Goal: Task Accomplishment & Management: Use online tool/utility

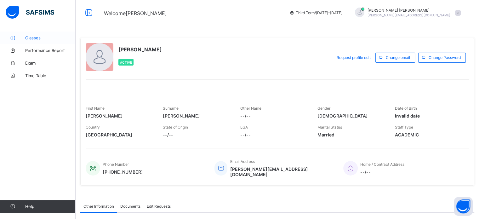
click at [35, 40] on span "Classes" at bounding box center [50, 37] width 50 height 5
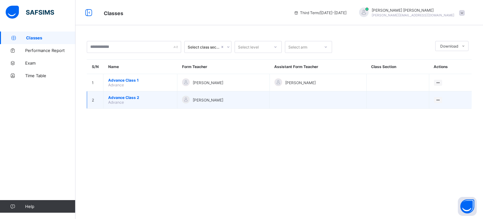
click at [137, 102] on td "Advance Class 2 Advance" at bounding box center [141, 99] width 74 height 17
click at [133, 96] on span "Advance Class 2" at bounding box center [140, 97] width 64 height 5
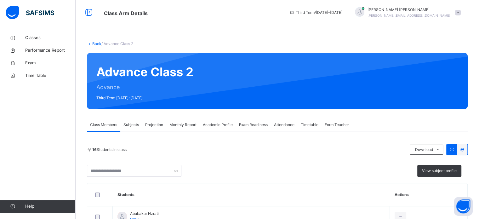
click at [152, 123] on span "Projection" at bounding box center [154, 125] width 18 height 6
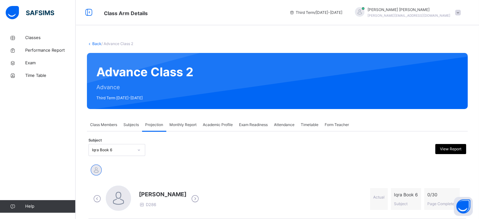
scroll to position [10, 0]
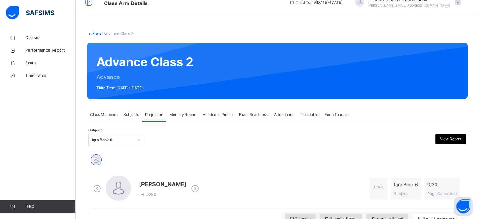
click at [180, 118] on div "Monthly Report" at bounding box center [182, 114] width 33 height 13
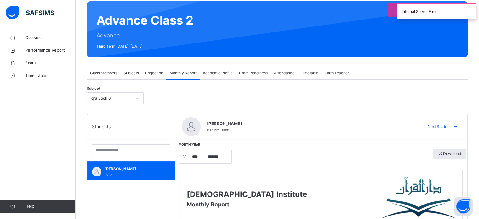
scroll to position [52, 0]
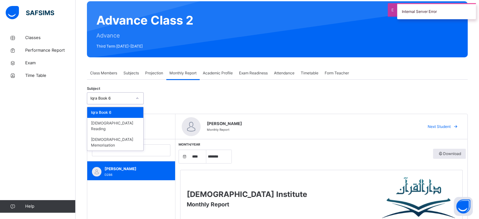
click at [122, 95] on div "Iqra Book 6" at bounding box center [111, 98] width 42 height 6
click at [124, 134] on div "[DEMOGRAPHIC_DATA] Memorisation" at bounding box center [115, 142] width 56 height 16
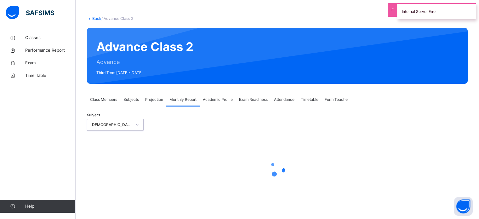
select select "****"
select select "*"
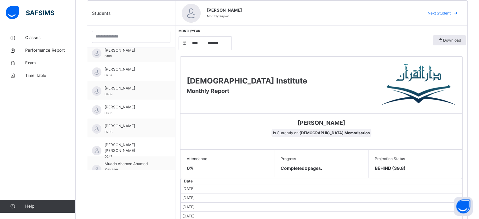
scroll to position [63, 0]
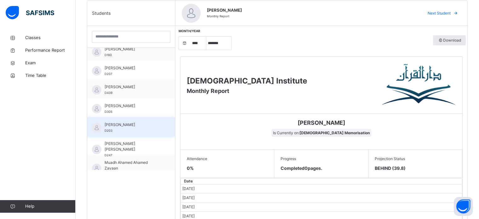
click at [129, 130] on div "Maaz Ali D203" at bounding box center [132, 127] width 56 height 11
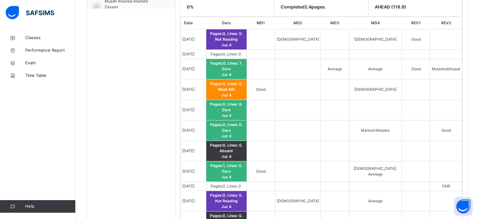
scroll to position [306, 0]
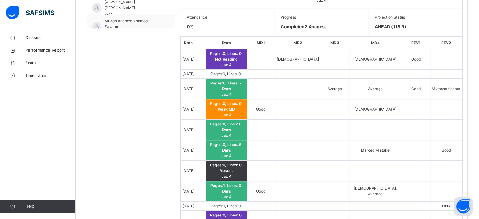
click at [0, 101] on div "Classes Performance Report Exam Time Table Help" at bounding box center [38, 122] width 76 height 194
click at [0, 113] on div "Classes Performance Report Exam Time Table Help" at bounding box center [38, 122] width 76 height 194
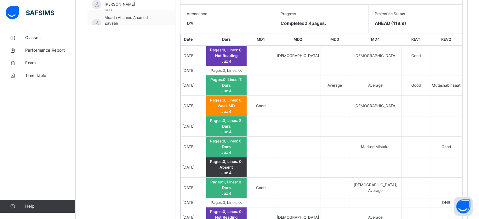
scroll to position [309, 0]
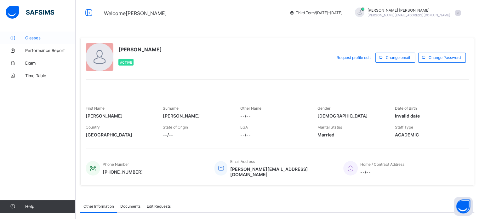
click at [41, 39] on span "Classes" at bounding box center [50, 37] width 50 height 5
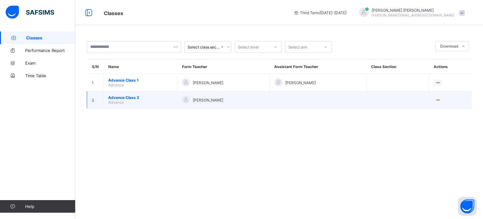
click at [131, 99] on span "Advance Class 2" at bounding box center [140, 97] width 64 height 5
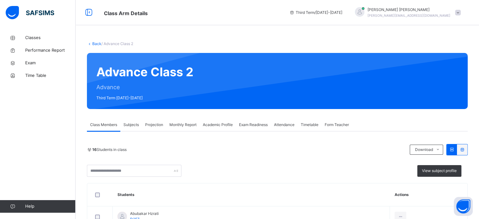
click at [154, 130] on div "Projection" at bounding box center [154, 124] width 24 height 13
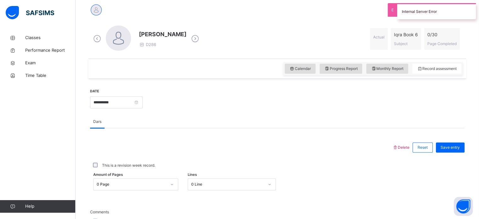
scroll to position [134, 0]
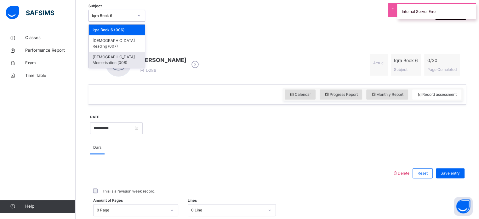
click at [135, 52] on div "[DEMOGRAPHIC_DATA] Memorisation (008)" at bounding box center [117, 60] width 56 height 16
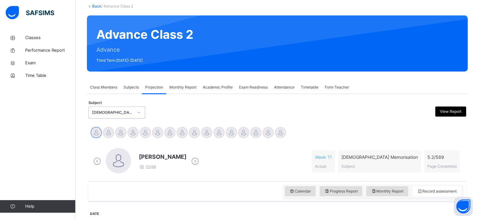
scroll to position [57, 0]
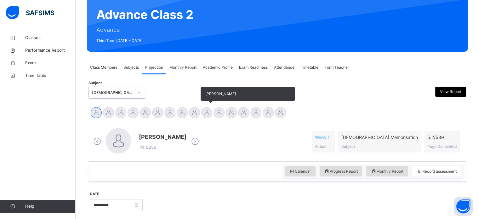
click at [208, 114] on div at bounding box center [206, 112] width 11 height 11
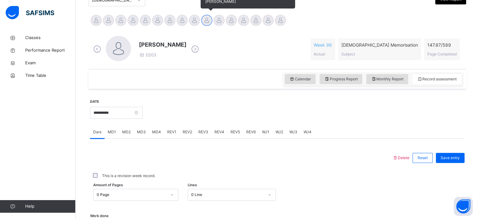
scroll to position [151, 0]
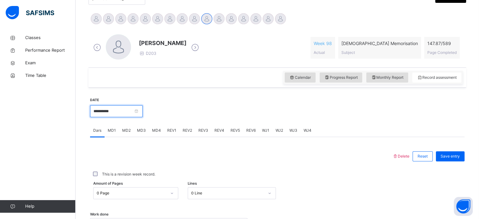
click at [124, 111] on input "**********" at bounding box center [116, 111] width 53 height 12
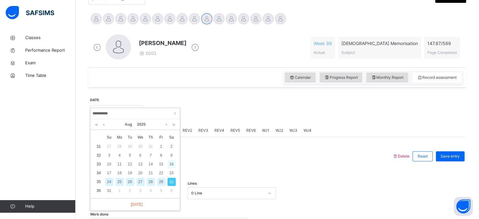
click at [173, 162] on div "16" at bounding box center [171, 164] width 8 height 8
type input "**********"
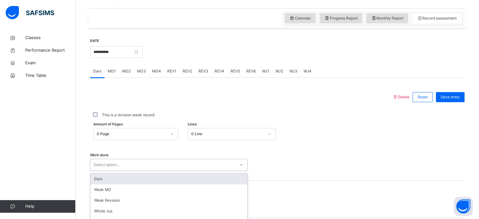
scroll to position [254, 0]
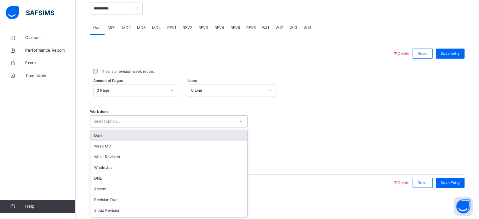
click at [153, 127] on div "option Dars focused, 1 of 14. 14 results available. Use Up and Down to choose o…" at bounding box center [168, 121] width 157 height 12
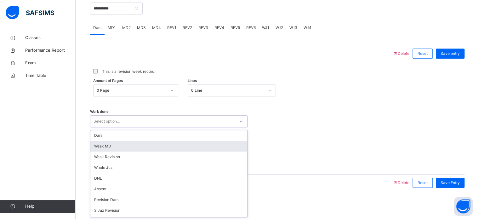
click at [173, 144] on div "Weak MD" at bounding box center [168, 146] width 157 height 11
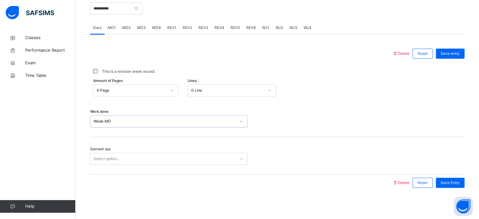
click at [179, 160] on div "Select option..." at bounding box center [162, 159] width 145 height 10
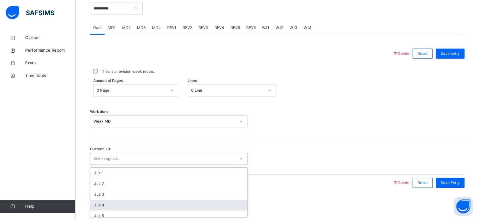
click at [179, 201] on div "Juz 4" at bounding box center [168, 205] width 157 height 11
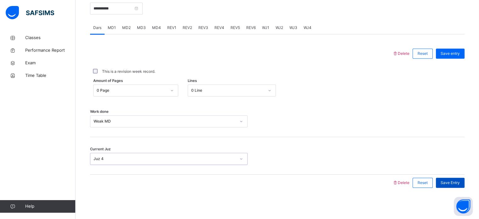
click at [453, 177] on div "Save Entry" at bounding box center [450, 182] width 29 height 10
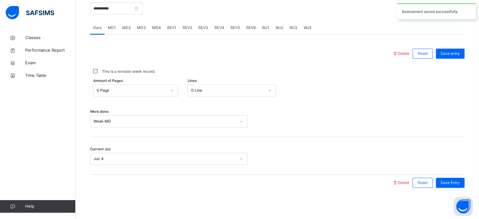
click at [128, 28] on span "MD2" at bounding box center [126, 28] width 8 height 6
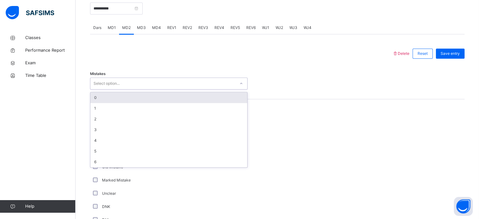
click at [129, 79] on div "Select option..." at bounding box center [162, 84] width 145 height 10
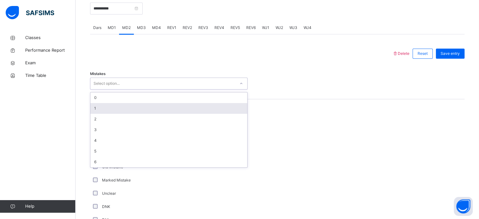
click at [129, 109] on div "1" at bounding box center [168, 108] width 157 height 11
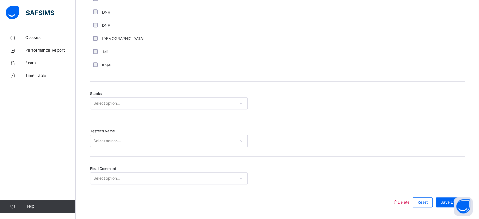
scroll to position [493, 0]
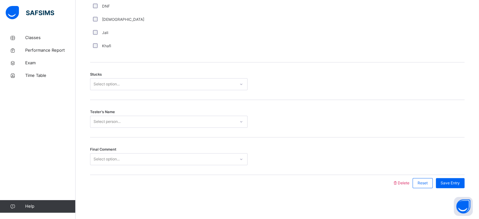
click at [99, 78] on div "Select option..." at bounding box center [168, 84] width 157 height 12
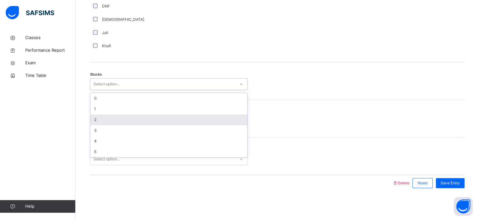
click at [107, 114] on div "2" at bounding box center [168, 119] width 157 height 11
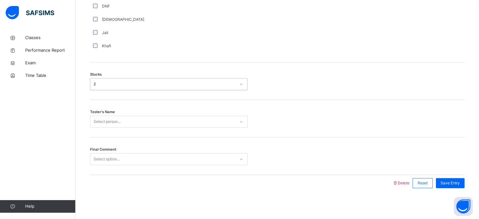
click at [119, 118] on div "Select person..." at bounding box center [106, 121] width 27 height 12
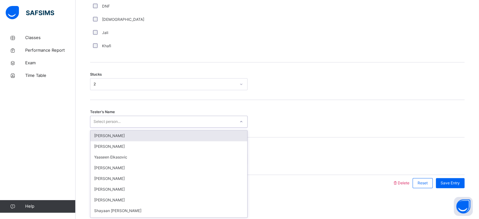
click at [176, 105] on div "Tester's Name option Jaabir Liu focused, 1 of 91. 91 results available. Use Up …" at bounding box center [277, 118] width 374 height 37
click at [176, 124] on div "Select person..." at bounding box center [162, 122] width 145 height 10
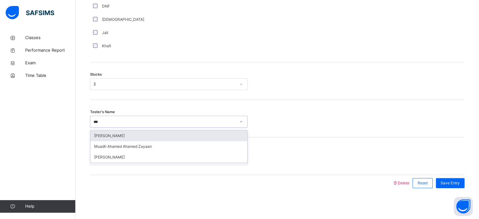
type input "****"
click at [166, 131] on div "Zayan Imran" at bounding box center [168, 135] width 157 height 11
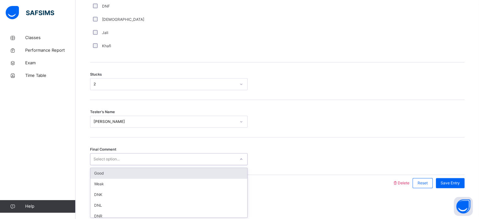
click at [226, 172] on div "Good" at bounding box center [168, 173] width 157 height 11
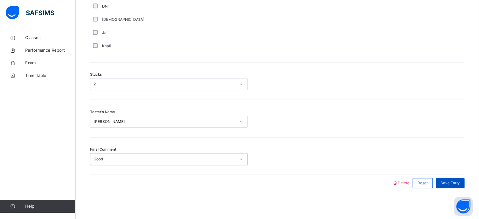
click at [453, 180] on span "Save Entry" at bounding box center [449, 183] width 19 height 6
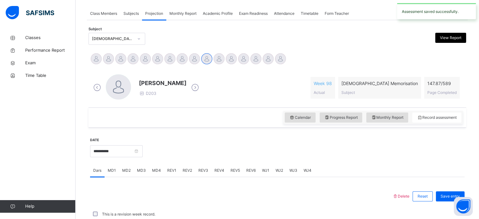
scroll to position [254, 0]
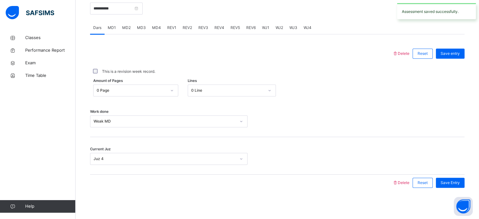
click at [155, 26] on span "MD4" at bounding box center [156, 28] width 9 height 6
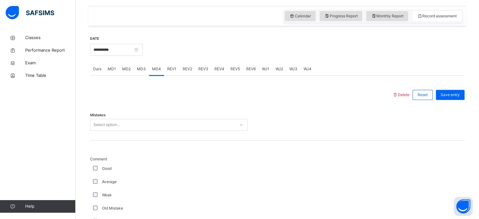
scroll to position [253, 0]
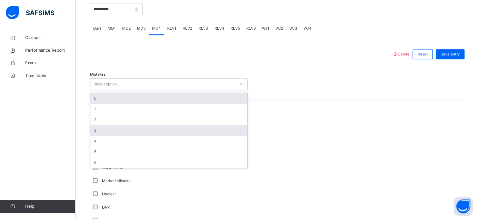
click at [143, 126] on div "3" at bounding box center [168, 130] width 157 height 11
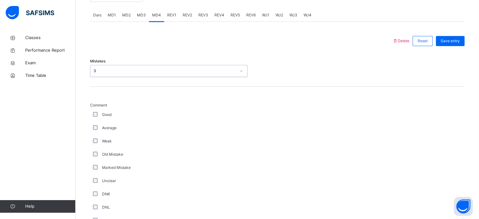
scroll to position [262, 0]
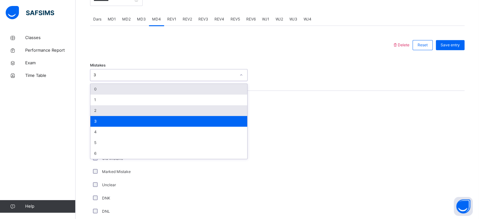
click at [139, 112] on div "2" at bounding box center [168, 110] width 157 height 11
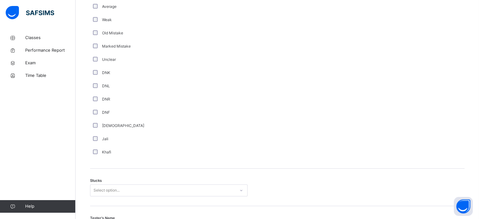
scroll to position [493, 0]
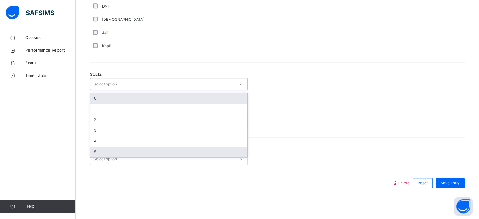
click at [116, 154] on div "5" at bounding box center [168, 151] width 157 height 11
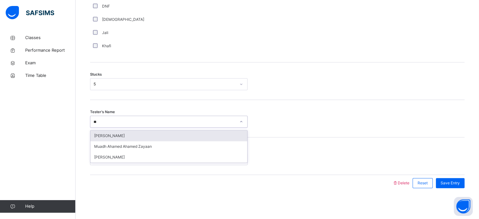
type input "***"
click at [169, 133] on div "Zayan Imran" at bounding box center [168, 135] width 157 height 11
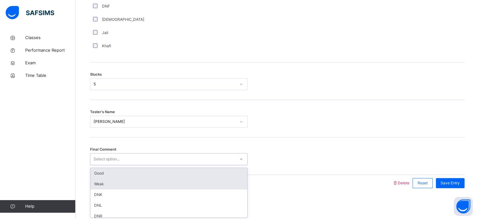
click at [154, 183] on div "Weak" at bounding box center [168, 183] width 157 height 11
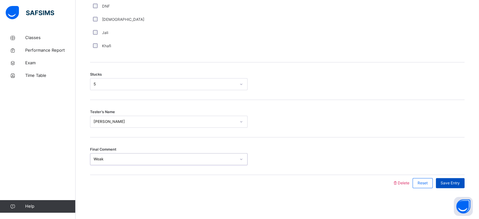
click at [452, 181] on span "Save Entry" at bounding box center [449, 183] width 19 height 6
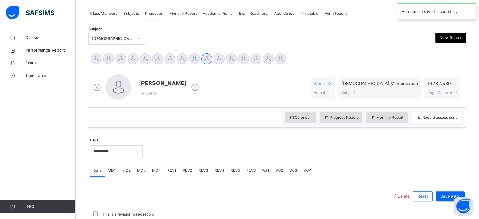
scroll to position [254, 0]
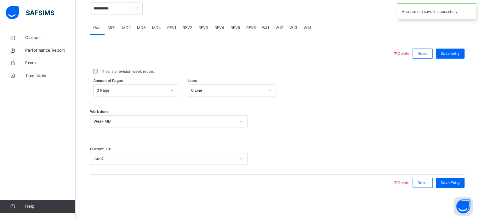
click at [169, 29] on span "REV1" at bounding box center [171, 28] width 9 height 6
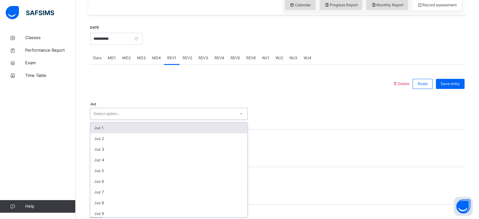
scroll to position [224, 0]
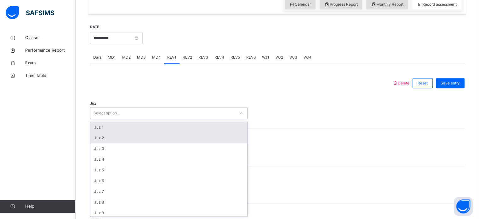
click at [151, 140] on div "Juz 2" at bounding box center [168, 137] width 157 height 11
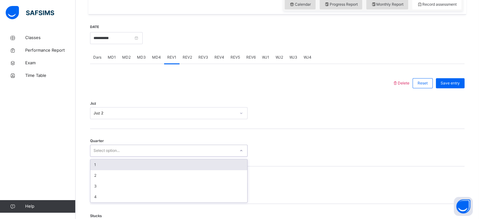
click at [130, 166] on div "1" at bounding box center [168, 164] width 157 height 11
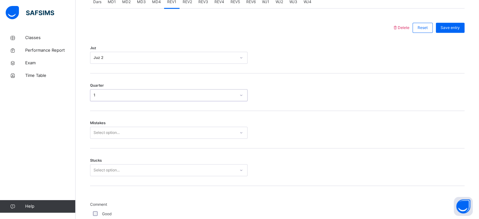
scroll to position [280, 0]
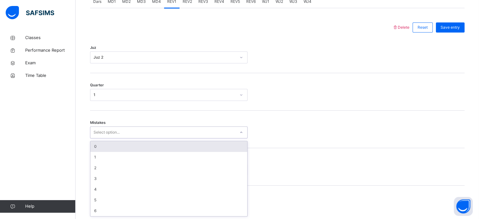
click at [179, 145] on div "0" at bounding box center [168, 146] width 157 height 11
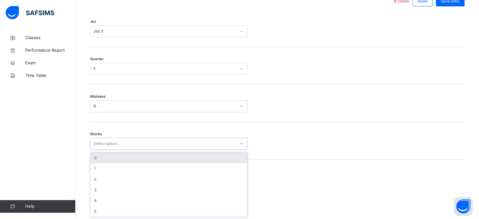
scroll to position [306, 0]
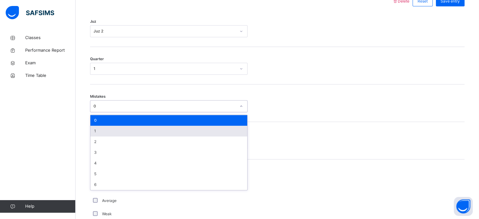
click at [177, 133] on div "1" at bounding box center [168, 131] width 157 height 11
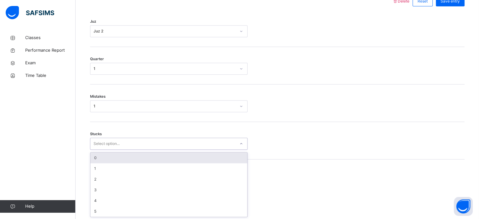
click at [134, 160] on div "0" at bounding box center [168, 157] width 157 height 11
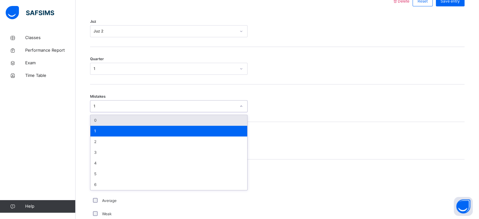
click at [143, 116] on div "0" at bounding box center [168, 120] width 157 height 11
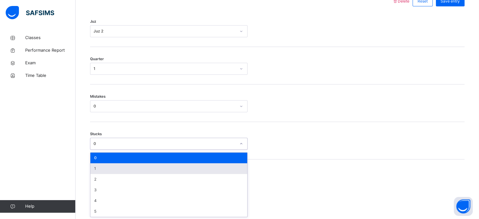
click at [121, 171] on div "1" at bounding box center [168, 168] width 157 height 11
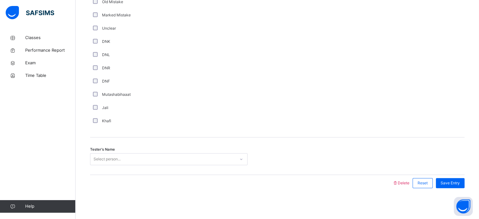
scroll to position [531, 0]
click at [97, 83] on div "DNF" at bounding box center [169, 82] width 154 height 6
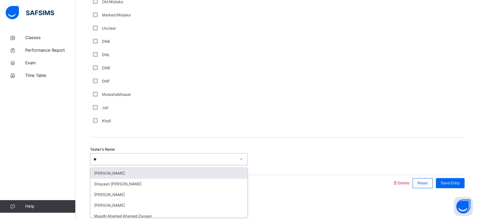
type input "***"
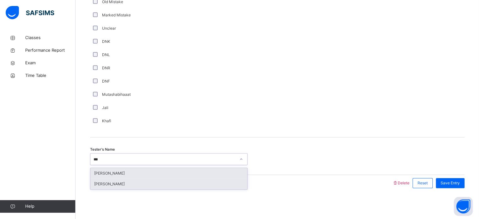
click at [146, 183] on div "Ayman Amin" at bounding box center [168, 183] width 157 height 11
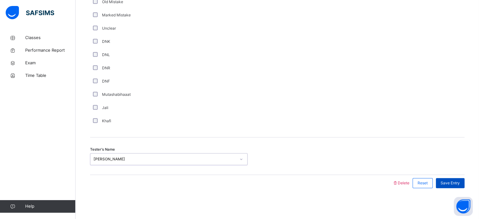
click at [456, 182] on span "Save Entry" at bounding box center [449, 183] width 19 height 6
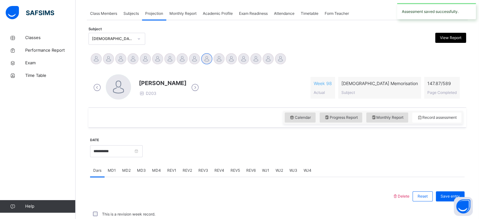
scroll to position [254, 0]
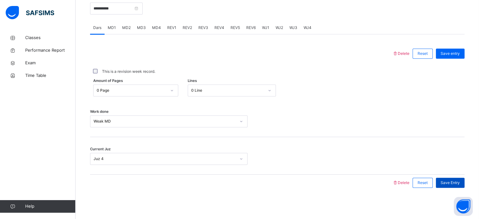
click at [452, 184] on span "Save Entry" at bounding box center [449, 183] width 19 height 6
click at [171, 26] on span "REV1" at bounding box center [171, 28] width 9 height 6
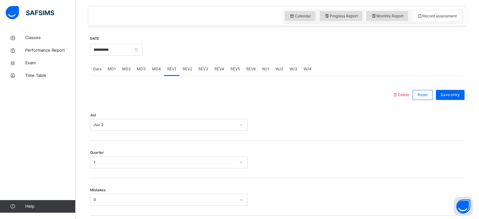
scroll to position [211, 0]
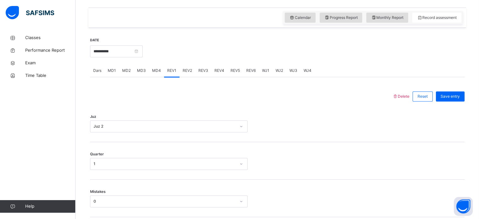
click at [192, 65] on div "REV2" at bounding box center [187, 70] width 16 height 13
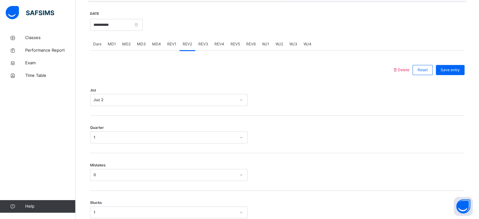
scroll to position [240, 0]
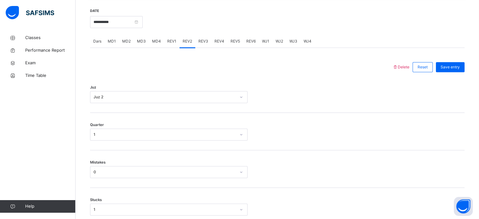
click at [171, 38] on span "REV1" at bounding box center [171, 41] width 9 height 6
click at [188, 38] on span "REV2" at bounding box center [187, 41] width 9 height 6
click at [203, 38] on span "REV3" at bounding box center [203, 41] width 10 height 6
click at [220, 41] on span "REV4" at bounding box center [219, 41] width 10 height 6
click at [188, 38] on span "REV2" at bounding box center [187, 41] width 9 height 6
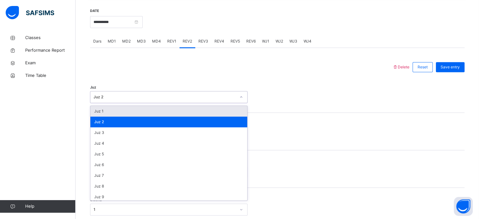
click at [214, 71] on div at bounding box center [241, 67] width 296 height 16
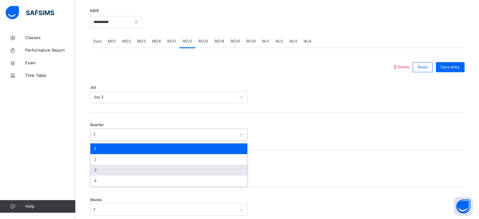
click at [159, 166] on div "3" at bounding box center [168, 170] width 157 height 11
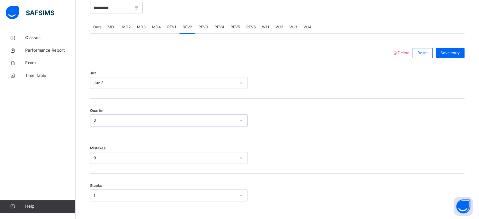
scroll to position [255, 0]
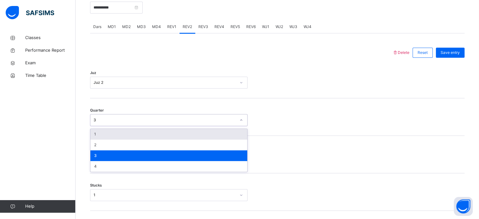
click at [150, 152] on div "3" at bounding box center [168, 155] width 157 height 11
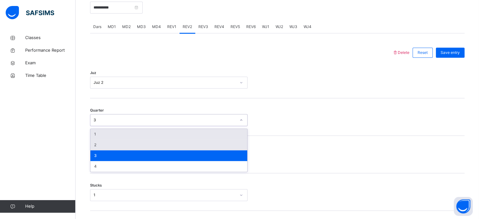
click at [138, 148] on div "2" at bounding box center [168, 144] width 157 height 11
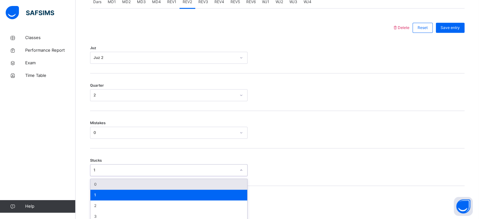
scroll to position [306, 0]
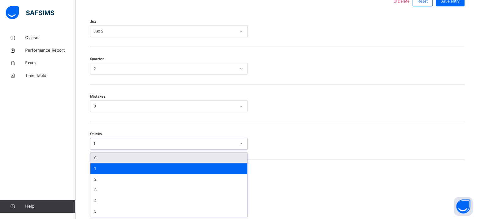
click at [141, 164] on div "1" at bounding box center [168, 168] width 157 height 11
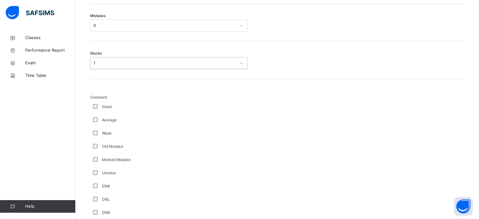
scroll to position [386, 0]
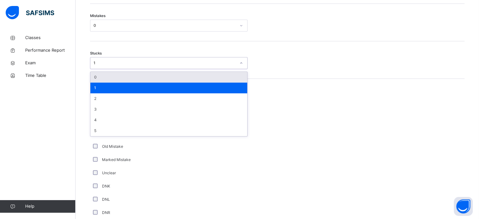
click at [150, 84] on div "1" at bounding box center [168, 87] width 157 height 11
click at [148, 73] on div "0" at bounding box center [168, 77] width 157 height 11
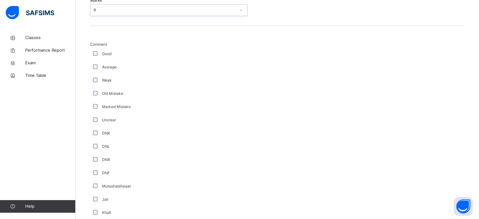
scroll to position [531, 0]
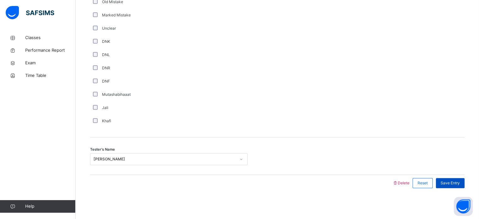
click at [460, 187] on div "Save Entry" at bounding box center [450, 183] width 29 height 10
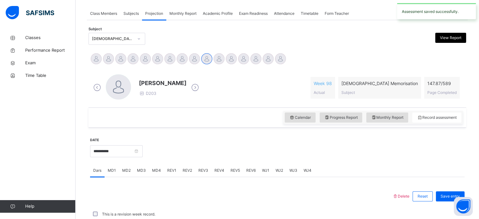
scroll to position [254, 0]
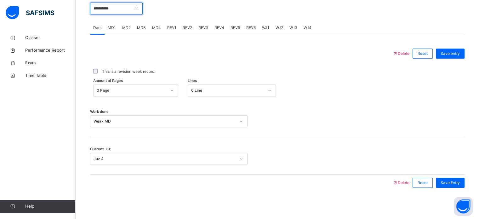
click at [112, 11] on input "**********" at bounding box center [116, 9] width 53 height 12
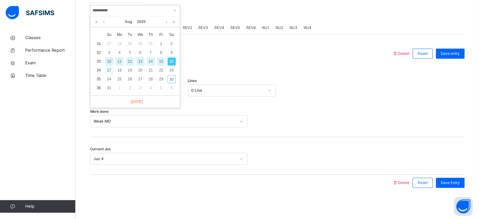
click at [112, 66] on div "17" at bounding box center [109, 70] width 8 height 8
type input "**********"
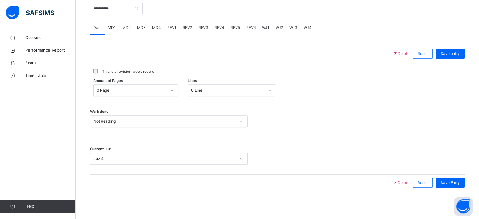
click at [175, 27] on span "REV1" at bounding box center [171, 28] width 9 height 6
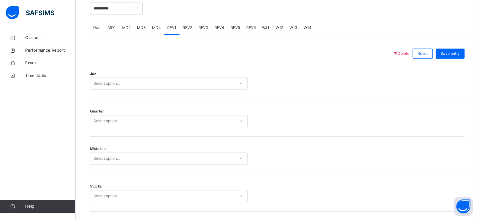
click at [170, 81] on div "Select option..." at bounding box center [162, 84] width 145 height 10
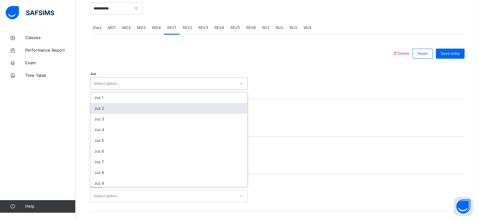
click at [160, 108] on div "Juz 2" at bounding box center [168, 108] width 157 height 11
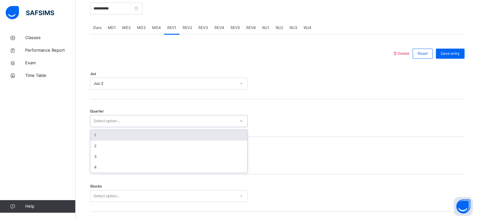
click at [159, 120] on div "Select option..." at bounding box center [162, 121] width 145 height 10
click at [161, 134] on div "1" at bounding box center [168, 135] width 157 height 11
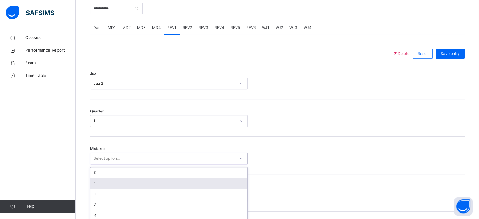
click at [159, 159] on div "option 1 focused, 2 of 7. 7 results available. Use Up and Down to choose option…" at bounding box center [168, 158] width 157 height 12
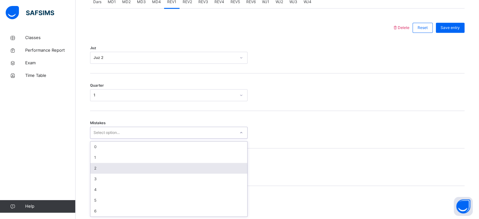
click at [153, 166] on div "2" at bounding box center [168, 168] width 157 height 11
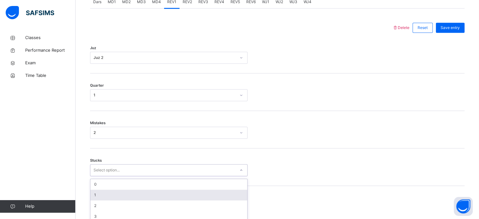
scroll to position [306, 0]
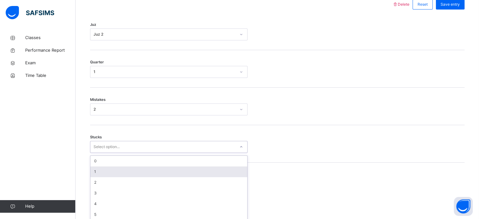
click at [153, 153] on div "option 1 focused, 2 of 6. 6 results available. Use Up and Down to choose option…" at bounding box center [168, 147] width 157 height 12
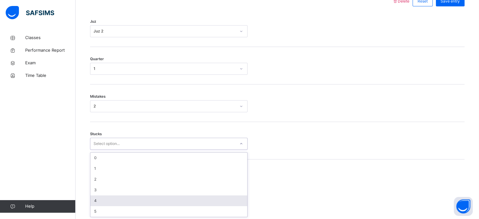
click at [151, 202] on div "4" at bounding box center [168, 200] width 157 height 11
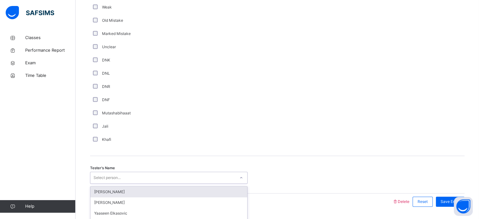
scroll to position [531, 0]
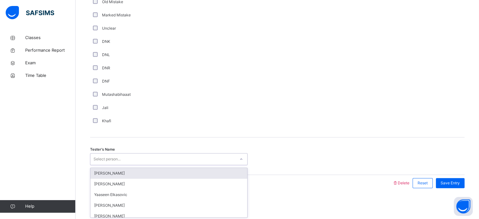
click at [118, 165] on div "option Jaabir Liu focused, 1 of 91. 91 results available. Use Up and Down to ch…" at bounding box center [168, 159] width 157 height 12
type input "***"
click at [118, 174] on div "Zayan Imran" at bounding box center [168, 173] width 157 height 11
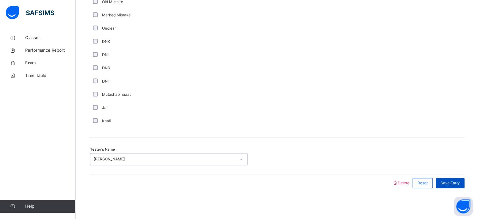
click at [459, 184] on span "Save Entry" at bounding box center [449, 183] width 19 height 6
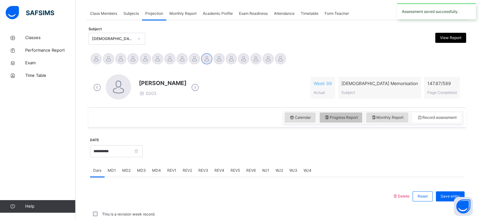
scroll to position [254, 0]
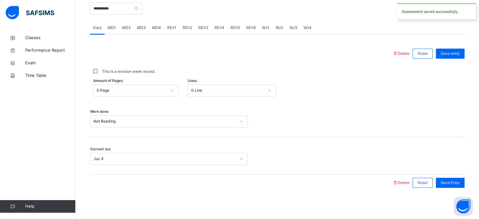
click at [184, 26] on span "REV2" at bounding box center [187, 28] width 9 height 6
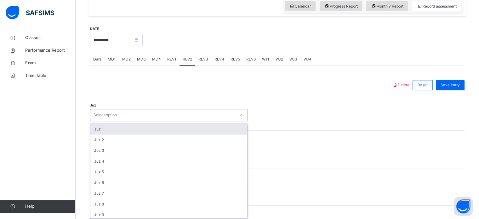
click at [147, 121] on div "option Juz 1 focused, 1 of 30. 30 results available. Use Up and Down to choose …" at bounding box center [168, 115] width 157 height 12
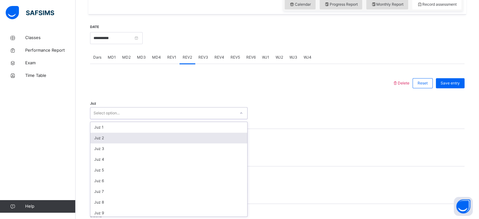
click at [147, 136] on div "Juz 2" at bounding box center [168, 137] width 157 height 11
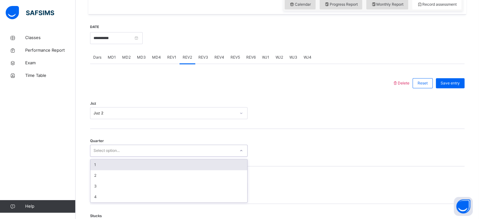
click at [148, 149] on div "Select option..." at bounding box center [162, 151] width 145 height 10
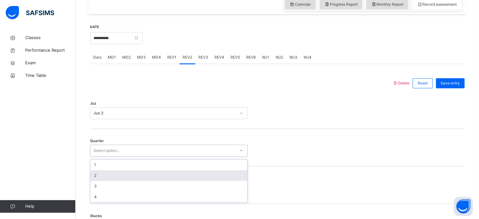
click at [149, 172] on div "2" at bounding box center [168, 175] width 157 height 11
click at [149, 172] on div "Mistakes Select option..." at bounding box center [277, 184] width 374 height 37
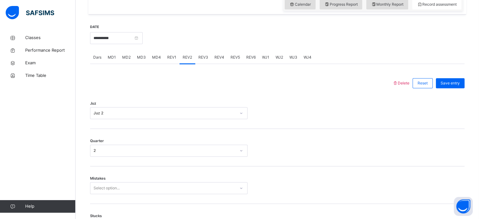
click at [149, 187] on div "Select option..." at bounding box center [168, 188] width 157 height 12
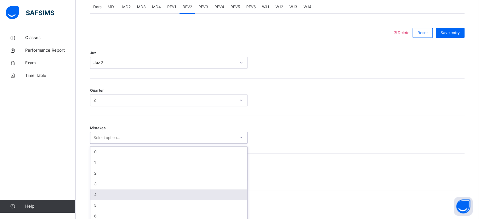
scroll to position [279, 0]
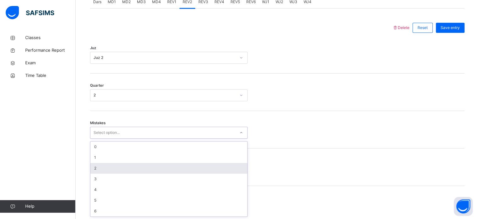
click at [123, 167] on div "2" at bounding box center [168, 168] width 157 height 11
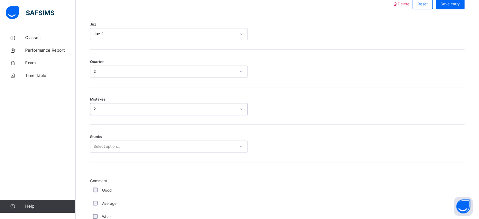
scroll to position [302, 0]
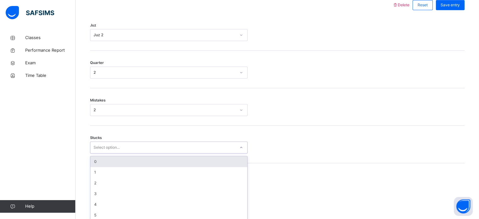
click at [133, 147] on div "Select option..." at bounding box center [162, 148] width 145 height 10
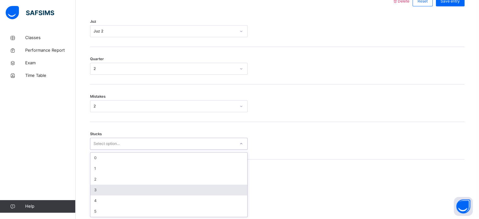
click at [127, 185] on div "3" at bounding box center [168, 189] width 157 height 11
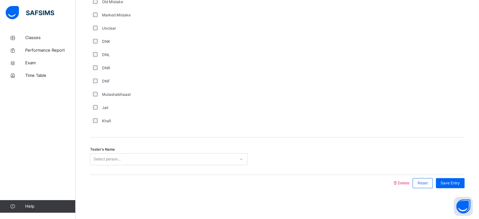
scroll to position [530, 0]
click at [134, 158] on div "Select person..." at bounding box center [162, 160] width 145 height 10
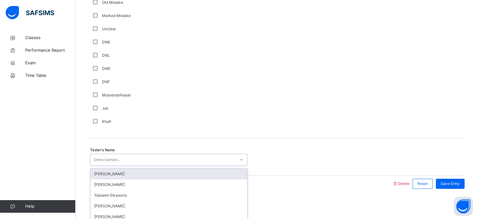
scroll to position [531, 0]
type input "***"
click at [142, 172] on div "Zayan Imran" at bounding box center [168, 173] width 157 height 11
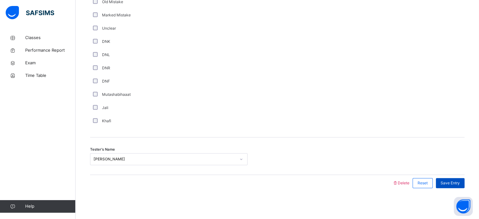
click at [457, 180] on span "Save Entry" at bounding box center [449, 183] width 19 height 6
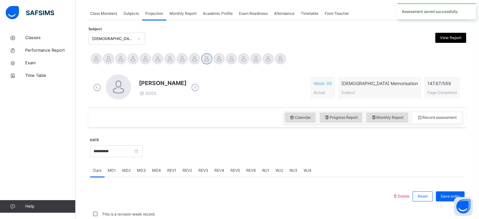
scroll to position [254, 0]
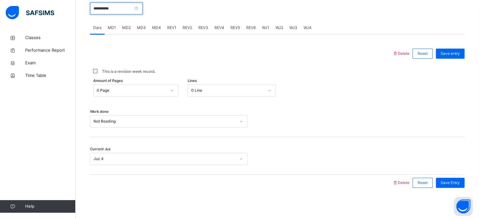
click at [126, 12] on input "**********" at bounding box center [116, 9] width 53 height 12
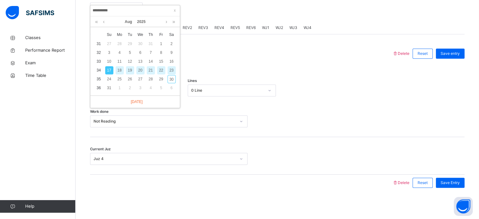
click at [152, 68] on div "21" at bounding box center [151, 70] width 8 height 8
type input "**********"
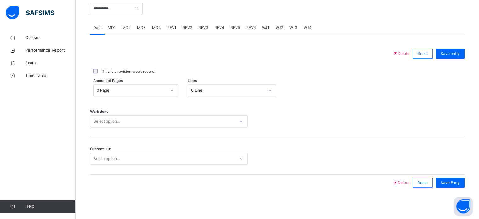
scroll to position [252, 0]
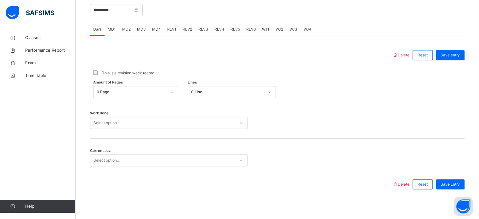
click at [238, 90] on div "0 Line" at bounding box center [227, 92] width 73 height 6
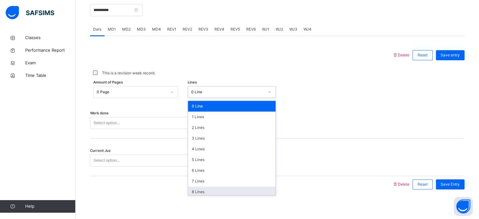
click at [212, 190] on div "8 Lines" at bounding box center [231, 191] width 87 height 11
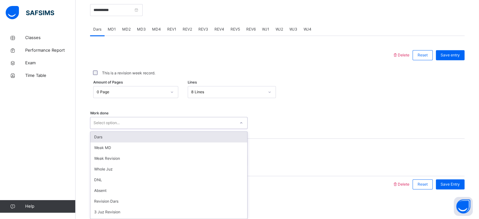
scroll to position [254, 0]
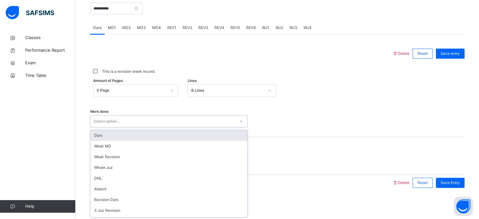
click at [152, 133] on div "Dars" at bounding box center [168, 135] width 157 height 11
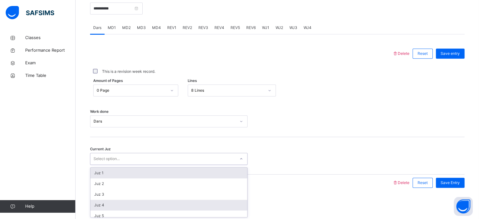
click at [131, 208] on div "Juz 4" at bounding box center [168, 205] width 157 height 11
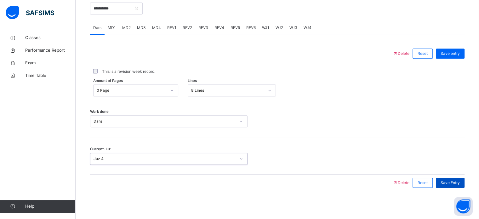
click at [454, 185] on div "Save Entry" at bounding box center [450, 182] width 29 height 10
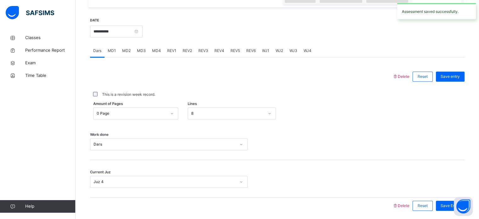
scroll to position [226, 0]
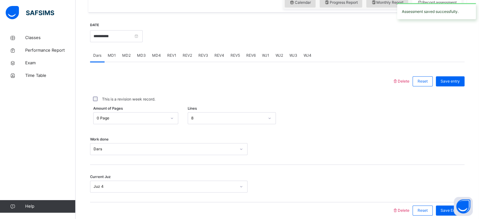
click at [110, 57] on span "MD1" at bounding box center [112, 56] width 8 height 6
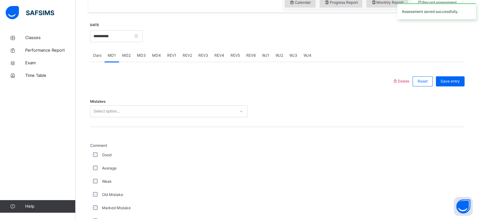
click at [126, 56] on span "MD2" at bounding box center [126, 56] width 8 height 6
click at [113, 55] on span "MD1" at bounding box center [112, 56] width 8 height 6
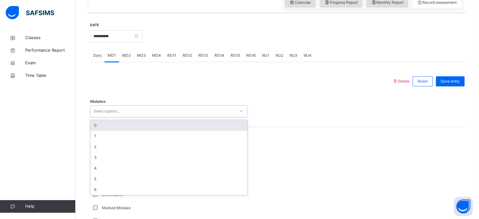
click at [167, 129] on div "0" at bounding box center [168, 125] width 157 height 11
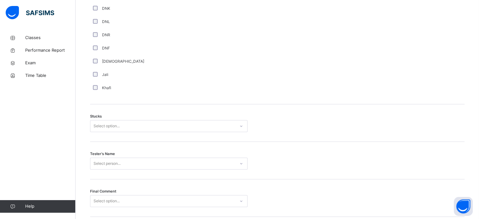
scroll to position [493, 0]
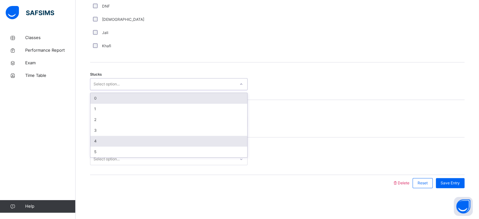
click at [119, 141] on div "4" at bounding box center [168, 141] width 157 height 11
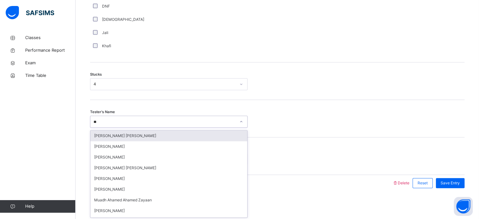
type input "***"
click at [174, 132] on div "Muadh Ahamed Ahamed Zayaan" at bounding box center [168, 135] width 157 height 11
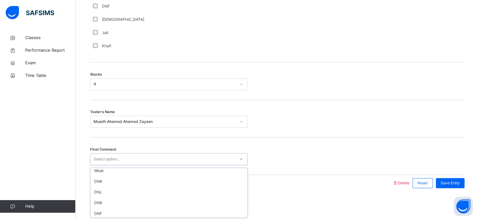
scroll to position [15, 0]
click at [294, 127] on div "Tester's Name Muadh Ahamed Ahamed Zayaan" at bounding box center [277, 118] width 374 height 37
click at [459, 184] on span "Save Entry" at bounding box center [449, 183] width 19 height 6
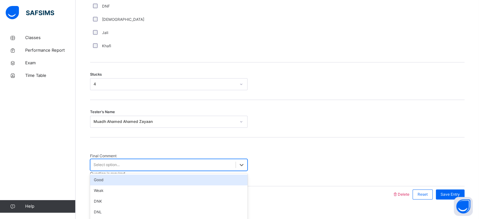
click at [190, 174] on div "Good" at bounding box center [168, 179] width 157 height 11
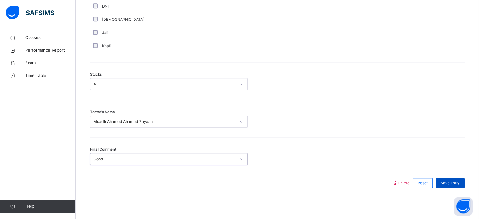
click at [460, 185] on div "Save Entry" at bounding box center [450, 183] width 29 height 10
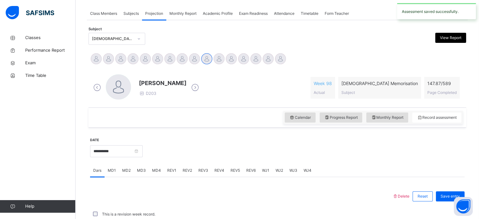
scroll to position [254, 0]
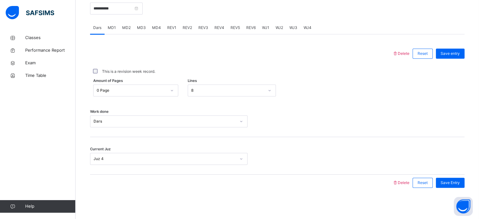
click at [157, 23] on div "MD4" at bounding box center [156, 27] width 15 height 13
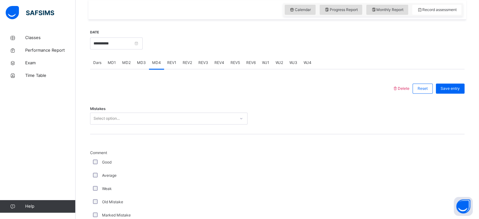
scroll to position [218, 0]
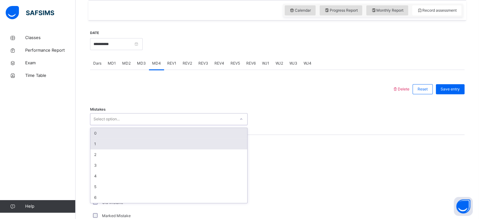
click at [152, 143] on div "1" at bounding box center [168, 143] width 157 height 11
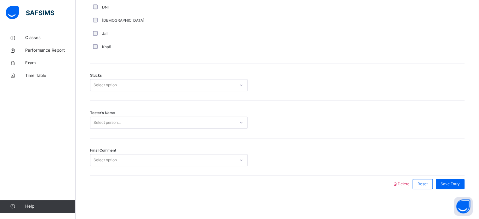
scroll to position [493, 0]
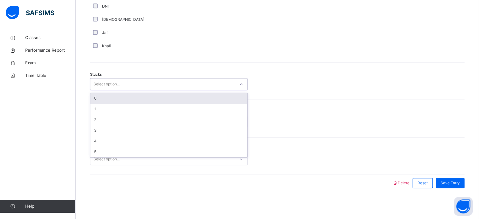
click at [120, 98] on div "0" at bounding box center [168, 98] width 157 height 11
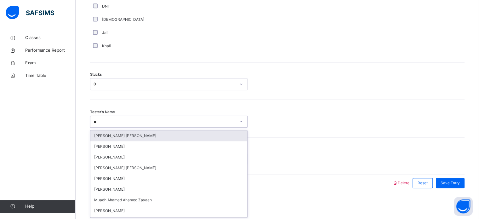
type input "***"
click at [166, 139] on div "Muadh Ahamed Ahamed Zayaan" at bounding box center [168, 135] width 157 height 11
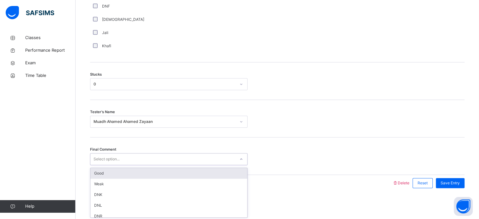
click at [142, 175] on div "Good" at bounding box center [168, 173] width 157 height 11
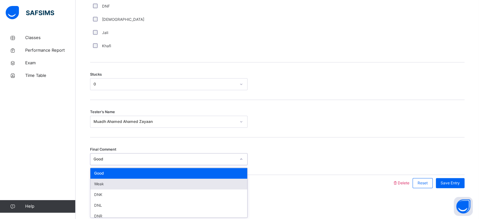
click at [144, 185] on div "Weak" at bounding box center [168, 183] width 157 height 11
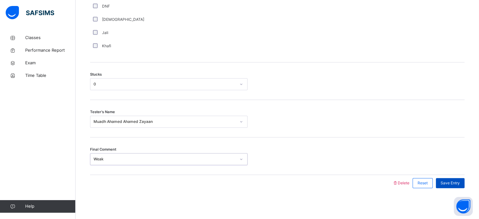
click at [453, 181] on span "Save Entry" at bounding box center [449, 183] width 19 height 6
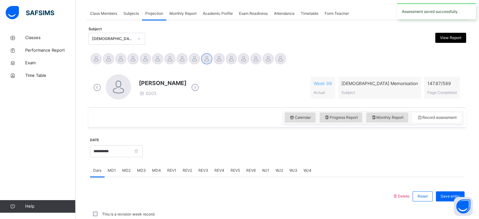
scroll to position [254, 0]
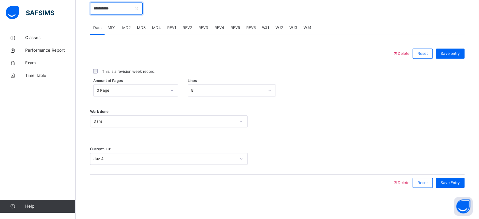
click at [123, 12] on input "**********" at bounding box center [116, 9] width 53 height 12
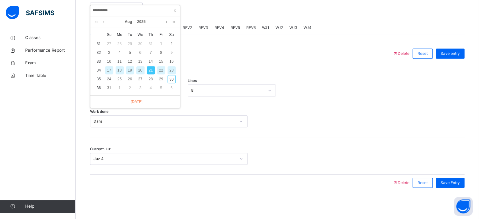
click at [164, 70] on div "22" at bounding box center [161, 70] width 8 height 8
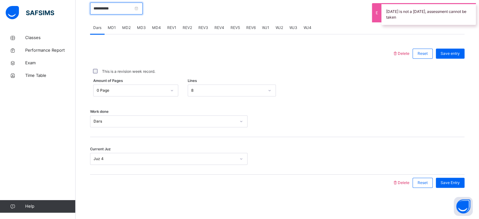
click at [138, 11] on input "**********" at bounding box center [116, 9] width 53 height 12
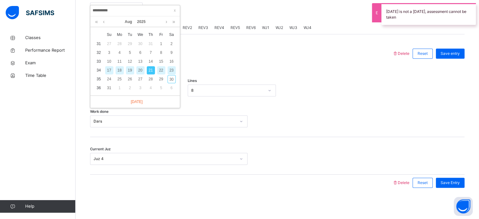
click at [171, 72] on div "23" at bounding box center [171, 70] width 8 height 8
type input "**********"
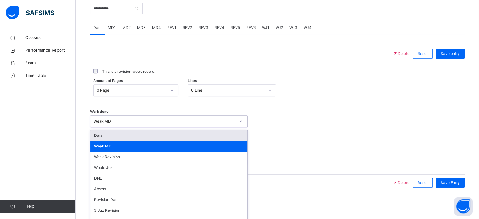
click at [145, 138] on div "Dars" at bounding box center [168, 135] width 157 height 11
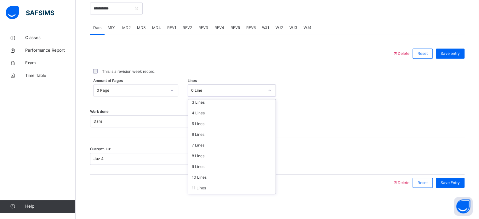
scroll to position [77, 0]
click at [210, 126] on div "9 Lines" at bounding box center [231, 124] width 87 height 11
click at [453, 183] on span "Save Entry" at bounding box center [449, 183] width 19 height 6
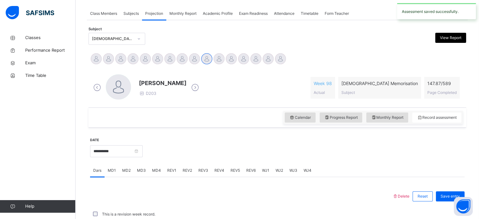
scroll to position [254, 0]
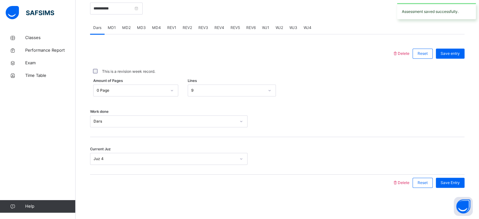
click at [106, 27] on div "MD1" at bounding box center [111, 27] width 14 height 13
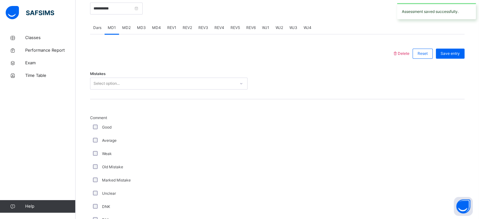
click at [129, 32] on div "MD2" at bounding box center [126, 27] width 15 height 13
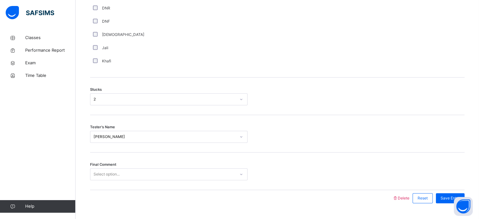
scroll to position [493, 0]
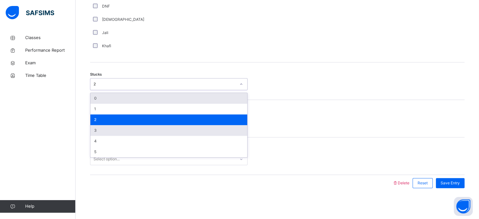
click at [122, 132] on div "3" at bounding box center [168, 130] width 157 height 11
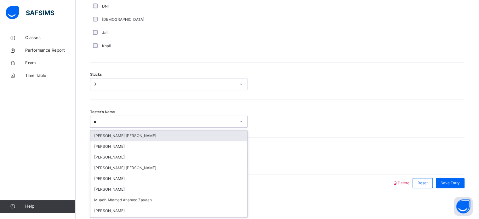
type input "***"
click at [163, 137] on div "Muadh Ahamed Ahamed Zayaan" at bounding box center [168, 135] width 157 height 11
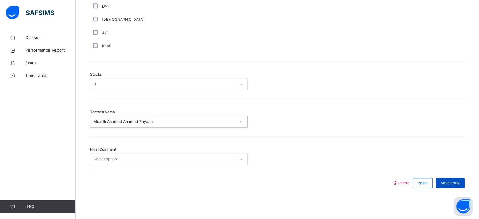
click at [457, 180] on span "Save Entry" at bounding box center [449, 183] width 19 height 6
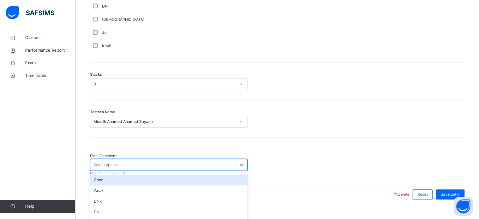
click at [166, 185] on div "Weak" at bounding box center [168, 190] width 157 height 11
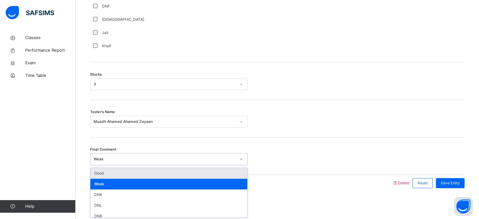
click at [193, 169] on div "Good" at bounding box center [168, 173] width 157 height 11
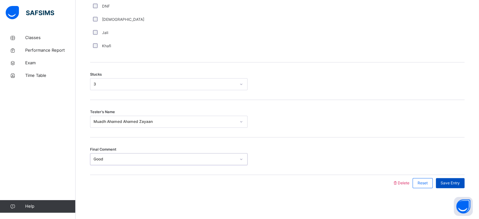
click at [458, 184] on span "Save Entry" at bounding box center [449, 183] width 19 height 6
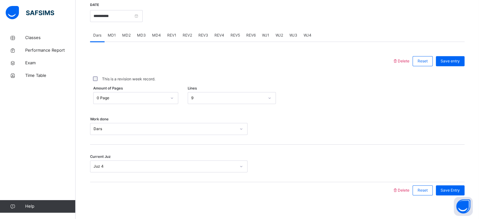
scroll to position [244, 0]
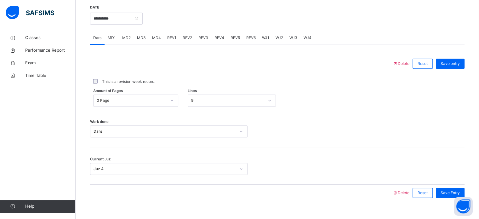
click at [157, 35] on span "MD4" at bounding box center [156, 38] width 9 height 6
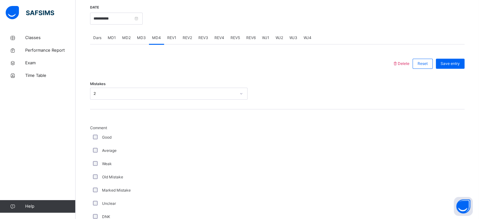
click at [154, 91] on div "2" at bounding box center [164, 94] width 142 height 6
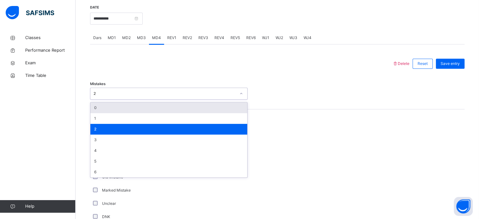
click at [149, 111] on div "0" at bounding box center [168, 107] width 157 height 11
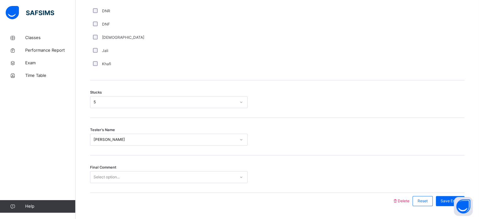
scroll to position [493, 0]
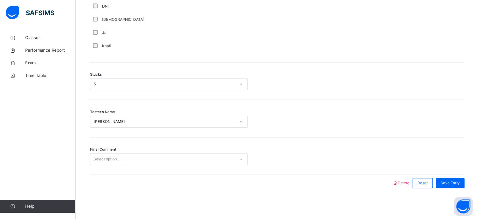
click at [143, 93] on div "Stucks 5" at bounding box center [277, 80] width 374 height 37
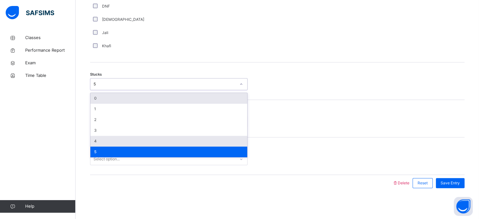
click at [120, 139] on div "4" at bounding box center [168, 141] width 157 height 11
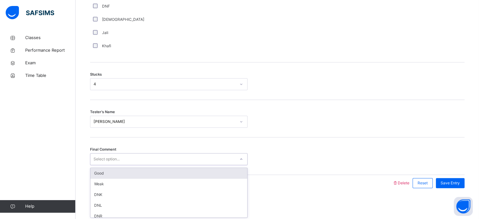
click at [133, 173] on div "Good" at bounding box center [168, 173] width 157 height 11
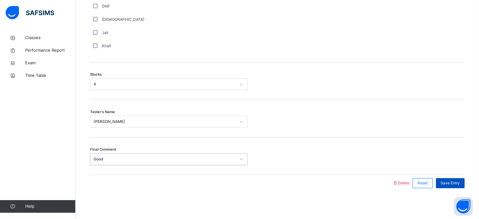
click at [454, 181] on span "Save Entry" at bounding box center [449, 183] width 19 height 6
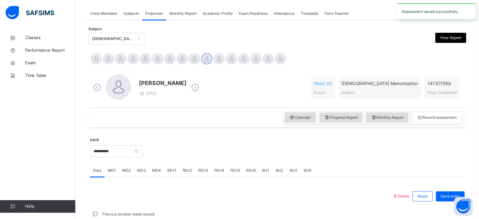
scroll to position [254, 0]
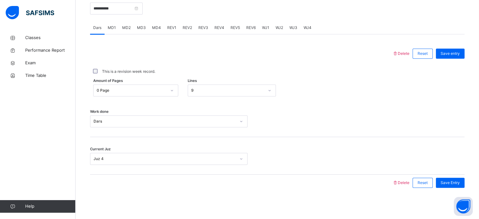
click at [131, 26] on div "MD2" at bounding box center [126, 27] width 15 height 13
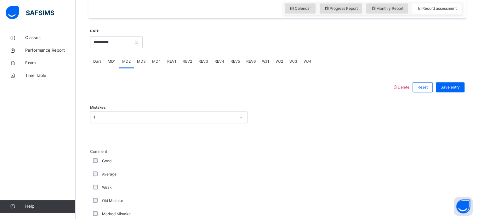
scroll to position [214, 0]
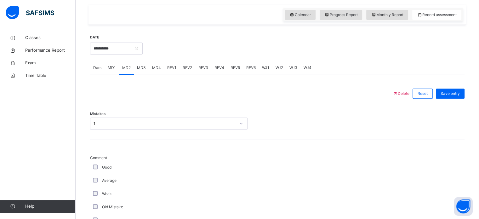
click at [155, 69] on span "MD4" at bounding box center [156, 68] width 9 height 6
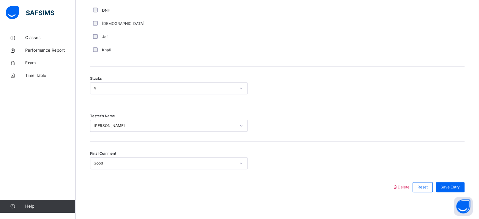
scroll to position [493, 0]
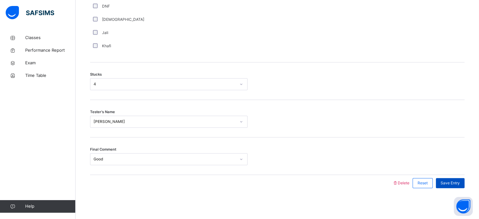
click at [446, 178] on div "Save Entry" at bounding box center [450, 183] width 29 height 10
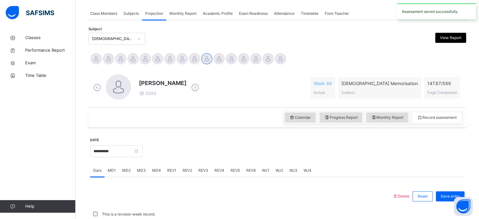
scroll to position [254, 0]
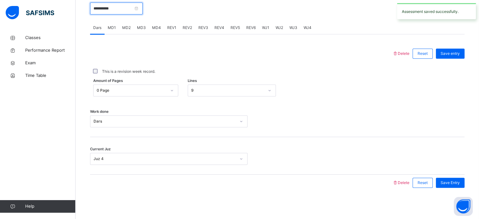
click at [135, 9] on input "**********" at bounding box center [116, 9] width 53 height 12
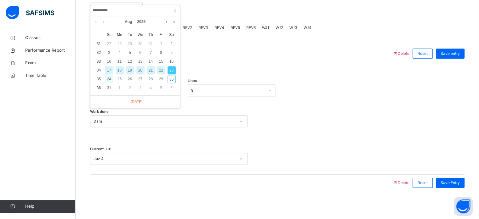
click at [105, 76] on div "24" at bounding box center [109, 79] width 8 height 8
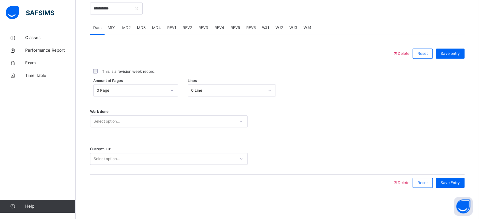
click at [142, 95] on div "0 Page" at bounding box center [135, 90] width 85 height 12
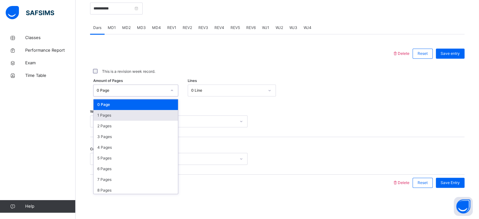
click at [223, 89] on div "0 Line" at bounding box center [227, 90] width 73 height 6
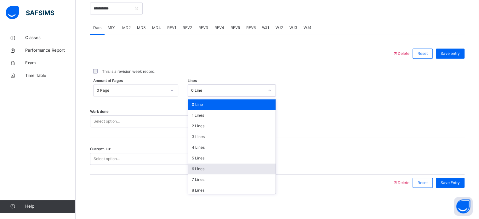
click at [208, 167] on div "6 Lines" at bounding box center [231, 168] width 87 height 11
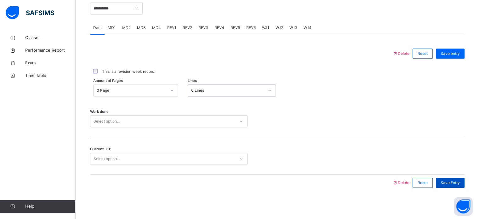
click at [450, 183] on span "Save Entry" at bounding box center [449, 183] width 19 height 6
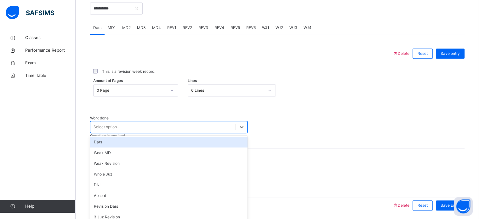
click at [230, 125] on div "Select option..." at bounding box center [162, 127] width 145 height 10
click at [193, 137] on div "Dars" at bounding box center [168, 142] width 157 height 11
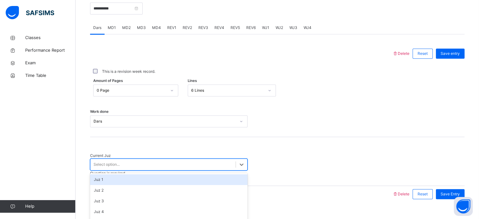
click at [181, 160] on div "Select option..." at bounding box center [162, 165] width 145 height 10
click at [176, 160] on div "Select option..." at bounding box center [162, 165] width 145 height 10
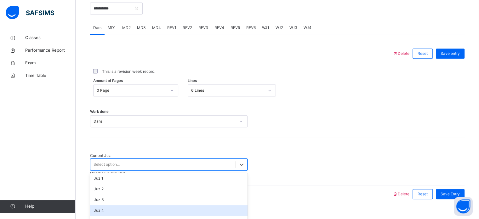
click at [150, 205] on div "Juz 4" at bounding box center [168, 210] width 157 height 11
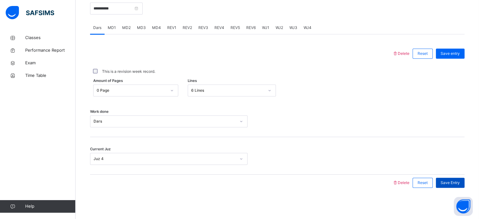
click at [452, 181] on span "Save Entry" at bounding box center [449, 183] width 19 height 6
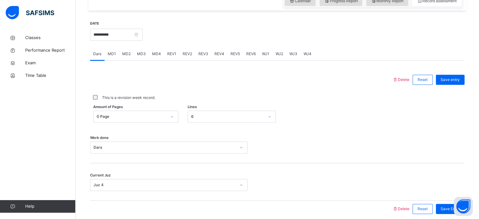
scroll to position [223, 0]
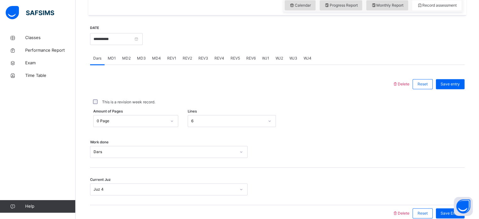
click at [130, 47] on div "**********" at bounding box center [116, 38] width 53 height 27
click at [134, 43] on input "**********" at bounding box center [116, 39] width 53 height 12
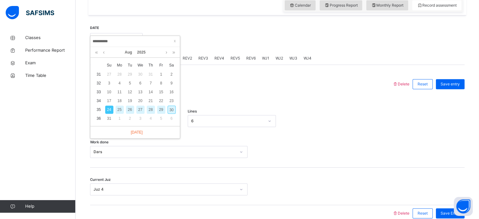
click at [129, 110] on div "26" at bounding box center [130, 109] width 8 height 8
type input "**********"
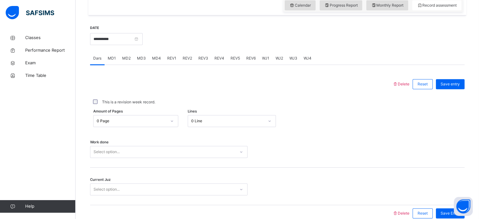
click at [138, 148] on div "Select option..." at bounding box center [168, 152] width 157 height 12
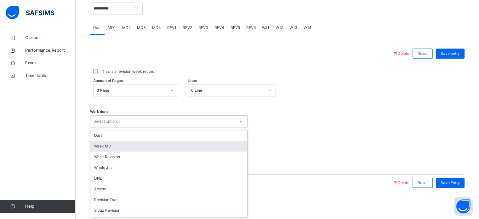
click at [134, 145] on div "Weak MD" at bounding box center [168, 146] width 157 height 11
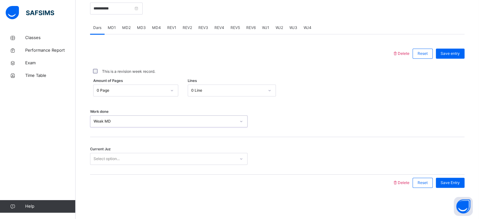
click at [131, 158] on div "Select option..." at bounding box center [162, 159] width 145 height 10
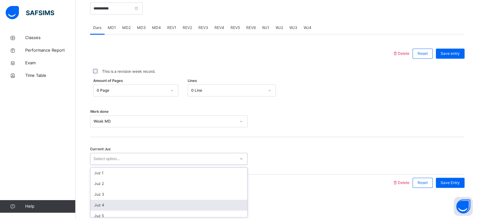
click at [128, 206] on div "Juz 4" at bounding box center [168, 205] width 157 height 11
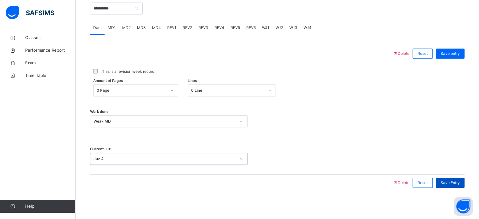
click at [453, 181] on span "Save Entry" at bounding box center [449, 183] width 19 height 6
click at [143, 29] on span "MD3" at bounding box center [141, 28] width 9 height 6
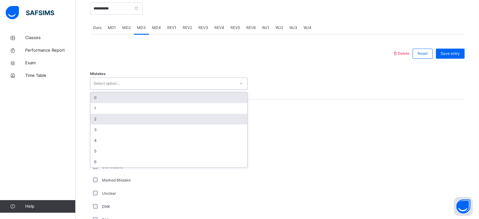
click at [137, 121] on div "2" at bounding box center [168, 119] width 157 height 11
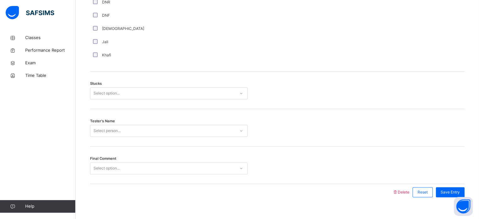
scroll to position [493, 0]
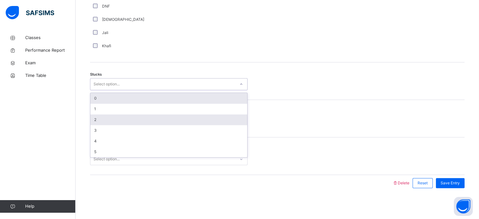
click at [124, 119] on div "2" at bounding box center [168, 119] width 157 height 11
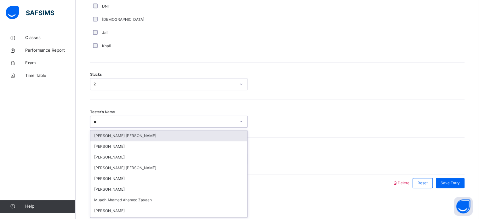
type input "***"
click at [146, 136] on div "Muadh Ahamed Ahamed Zayaan" at bounding box center [168, 135] width 157 height 11
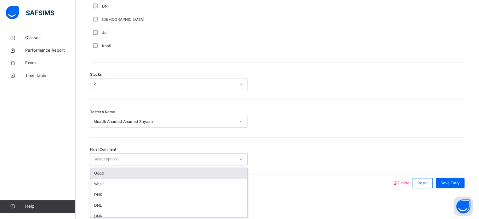
click at [153, 173] on div "Good" at bounding box center [168, 173] width 157 height 11
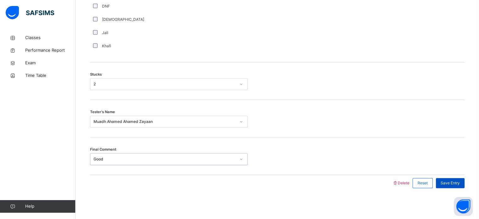
click at [457, 182] on span "Save Entry" at bounding box center [449, 183] width 19 height 6
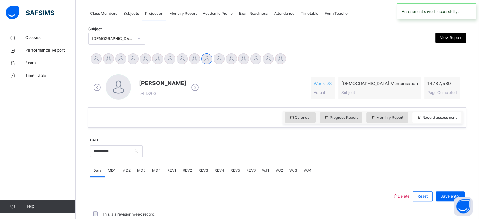
scroll to position [254, 0]
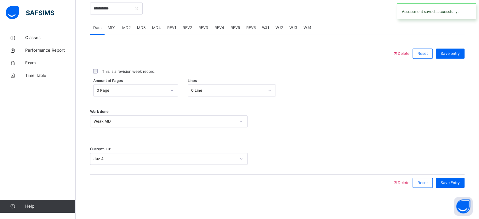
click at [159, 29] on span "MD4" at bounding box center [156, 28] width 9 height 6
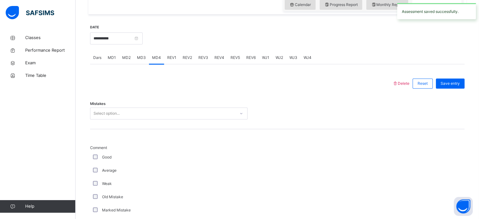
scroll to position [225, 0]
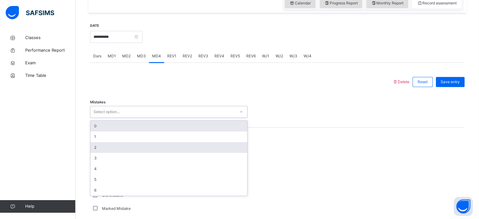
click at [126, 149] on div "2" at bounding box center [168, 147] width 157 height 11
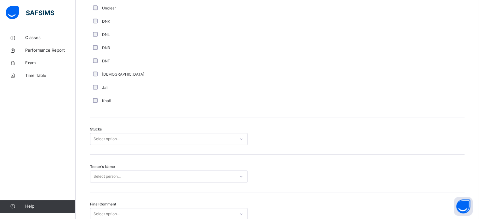
scroll to position [493, 0]
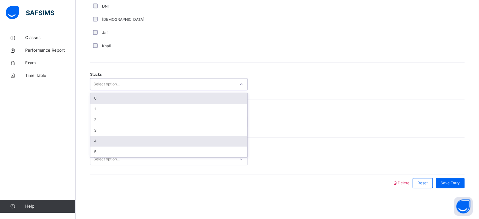
click at [109, 143] on div "4" at bounding box center [168, 141] width 157 height 11
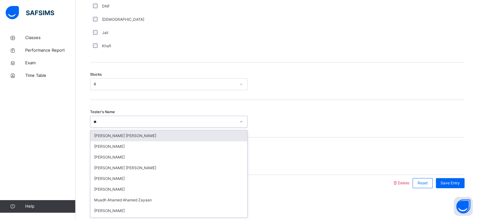
type input "***"
click at [161, 137] on div "Muadh Ahamed Ahamed Zayaan" at bounding box center [168, 135] width 157 height 11
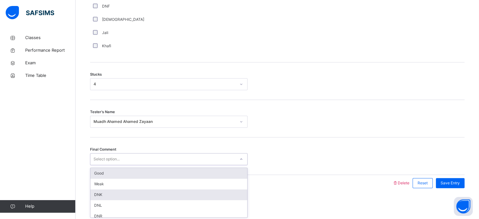
click at [119, 189] on div "DNK" at bounding box center [168, 194] width 157 height 11
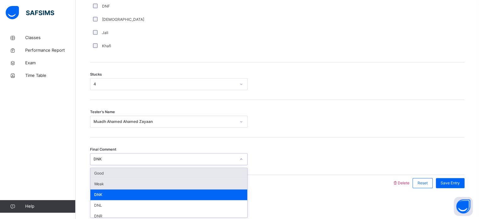
click at [122, 182] on div "Weak" at bounding box center [168, 183] width 157 height 11
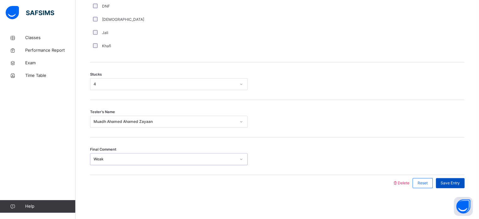
click at [456, 180] on span "Save Entry" at bounding box center [449, 183] width 19 height 6
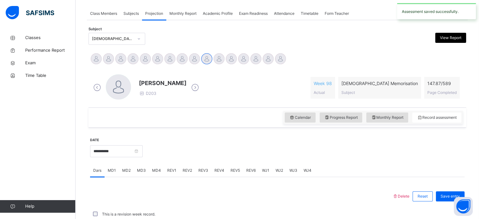
scroll to position [254, 0]
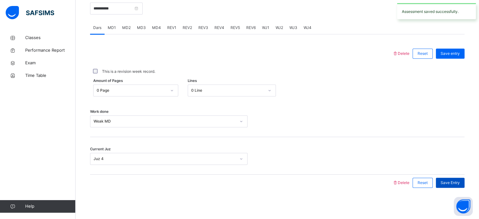
click at [454, 185] on div "Save Entry" at bounding box center [450, 182] width 29 height 10
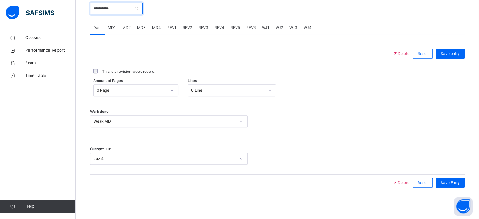
click at [137, 8] on input "**********" at bounding box center [116, 9] width 53 height 12
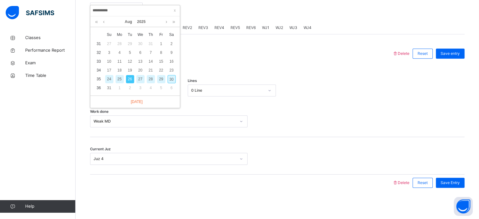
click at [151, 80] on div "28" at bounding box center [151, 79] width 8 height 8
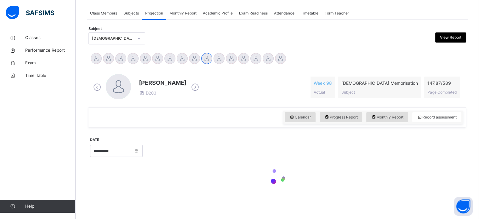
type input "**********"
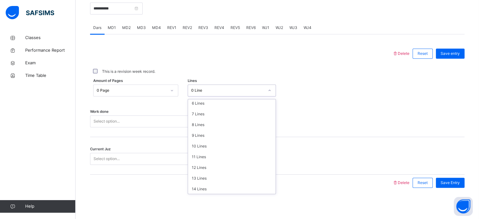
scroll to position [77, 0]
click at [208, 177] on div "14 Lines" at bounding box center [231, 177] width 87 height 11
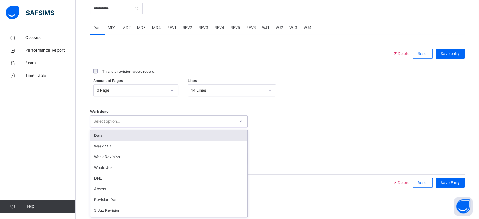
click at [142, 133] on div "Dars" at bounding box center [168, 135] width 157 height 11
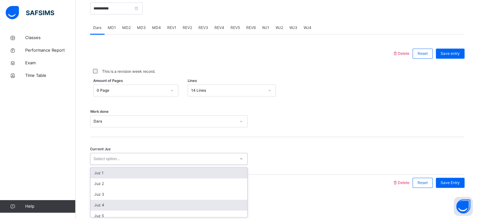
click at [115, 205] on div "Juz 4" at bounding box center [168, 205] width 157 height 11
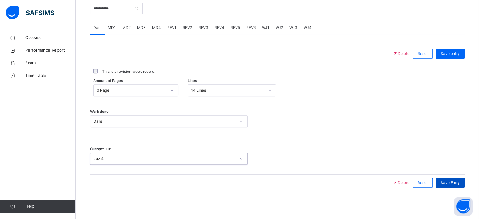
click at [451, 183] on span "Save Entry" at bounding box center [449, 183] width 19 height 6
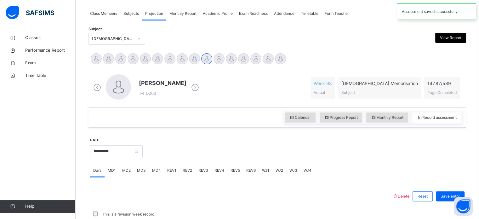
scroll to position [254, 0]
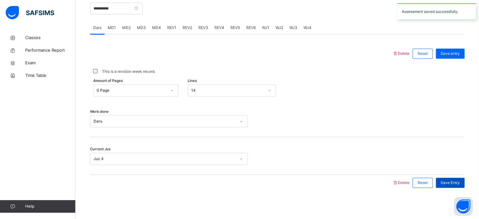
click at [451, 182] on span "Save Entry" at bounding box center [449, 183] width 19 height 6
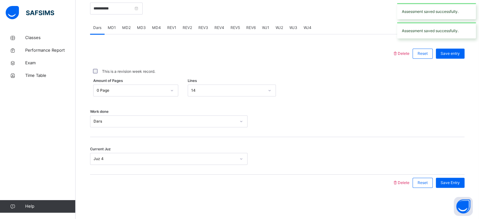
click at [111, 26] on span "MD1" at bounding box center [112, 28] width 8 height 6
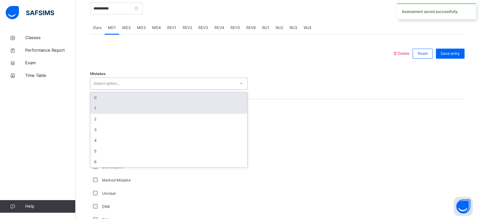
click at [135, 110] on div "1" at bounding box center [168, 108] width 157 height 11
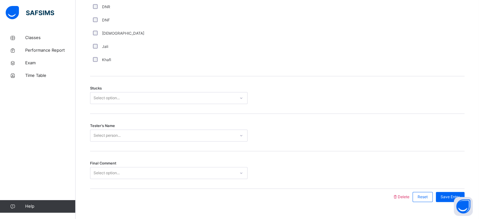
scroll to position [493, 0]
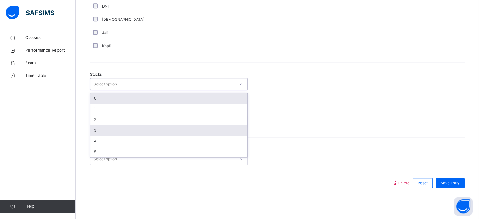
click at [118, 128] on div "3" at bounding box center [168, 130] width 157 height 11
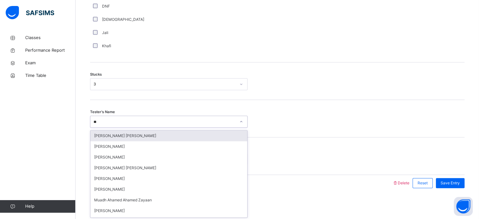
type input "***"
click at [135, 138] on div "Muadh Ahamed Ahamed Zayaan" at bounding box center [168, 135] width 157 height 11
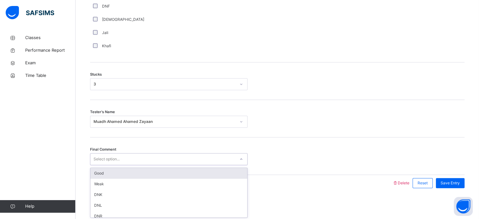
click at [123, 174] on div "Good" at bounding box center [168, 173] width 157 height 11
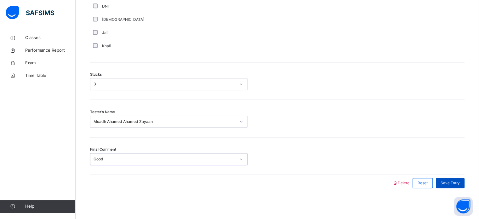
click at [453, 184] on span "Save Entry" at bounding box center [449, 183] width 19 height 6
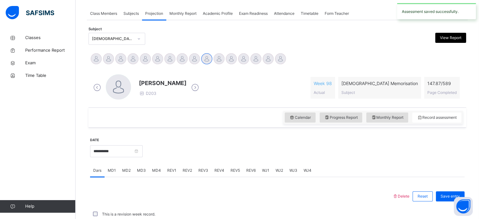
scroll to position [254, 0]
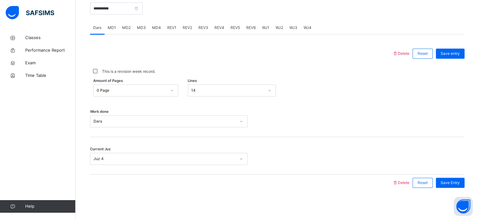
click at [152, 28] on span "MD4" at bounding box center [156, 28] width 9 height 6
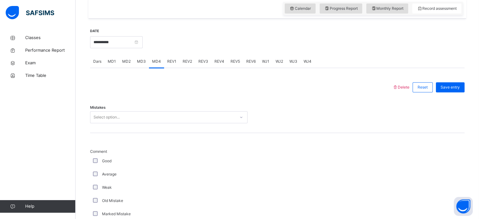
scroll to position [227, 0]
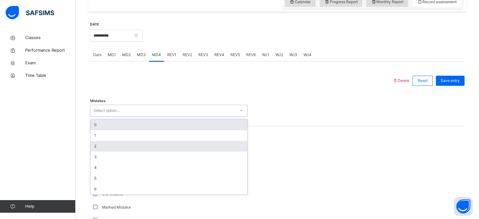
click at [117, 146] on div "2" at bounding box center [168, 146] width 157 height 11
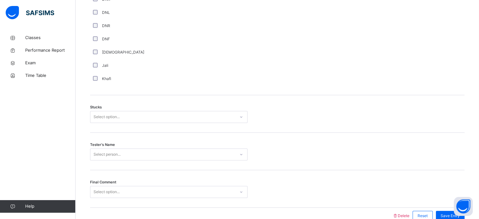
scroll to position [464, 0]
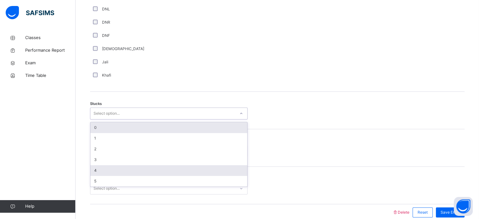
click at [110, 172] on div "4" at bounding box center [168, 170] width 157 height 11
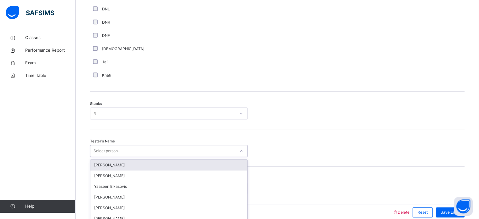
scroll to position [493, 0]
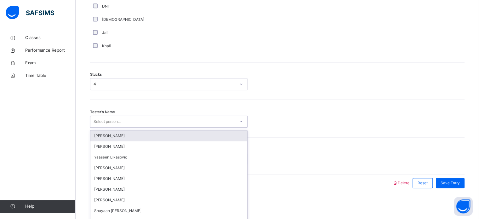
type input "*"
type input "***"
click at [143, 132] on div "Muadh Ahamed Ahamed Zayaan" at bounding box center [168, 135] width 157 height 11
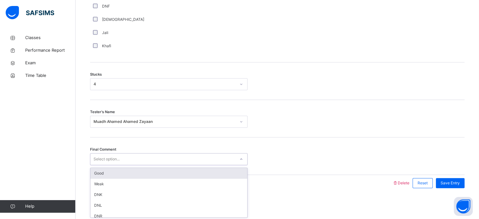
click at [132, 170] on div "Good" at bounding box center [168, 173] width 157 height 11
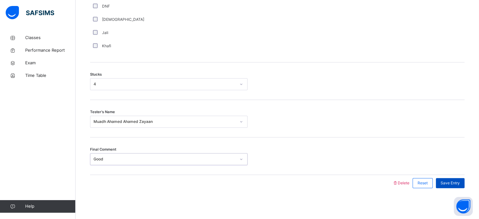
click at [454, 186] on div "Save Entry" at bounding box center [450, 183] width 29 height 10
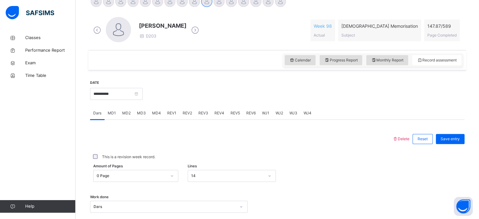
scroll to position [169, 0]
click at [120, 95] on input "**********" at bounding box center [116, 93] width 53 height 12
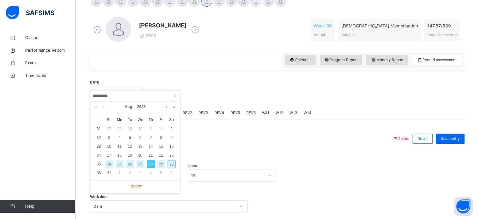
click at [170, 164] on div "30" at bounding box center [171, 164] width 8 height 8
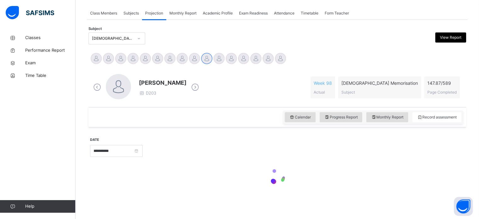
type input "**********"
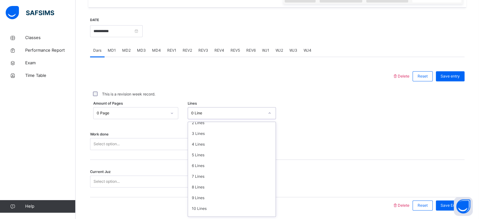
scroll to position [26, 0]
click at [212, 187] on div "8 Lines" at bounding box center [231, 186] width 87 height 11
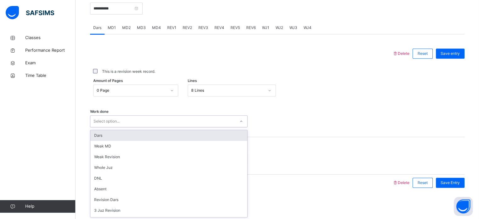
click at [144, 134] on div "Dars" at bounding box center [168, 135] width 157 height 11
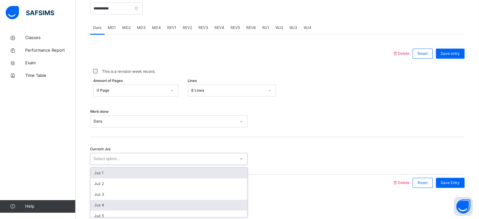
click at [119, 205] on div "Juz 4" at bounding box center [168, 205] width 157 height 11
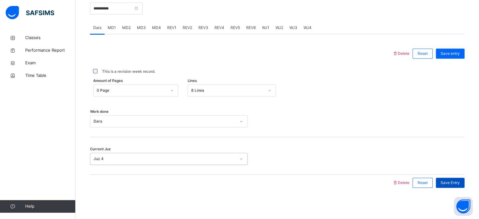
click at [452, 179] on div "Save Entry" at bounding box center [450, 182] width 29 height 10
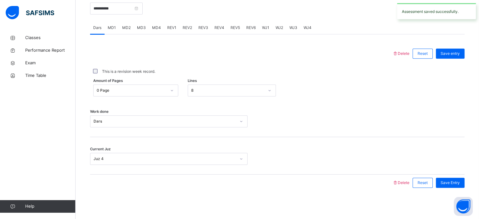
click at [125, 29] on span "MD2" at bounding box center [126, 28] width 8 height 6
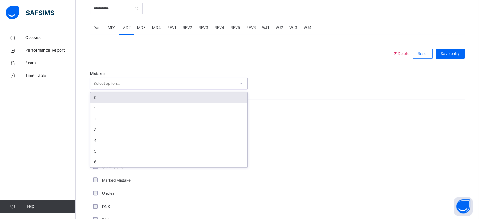
click at [116, 94] on div "0" at bounding box center [168, 97] width 157 height 11
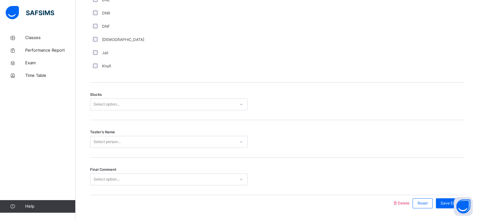
scroll to position [493, 0]
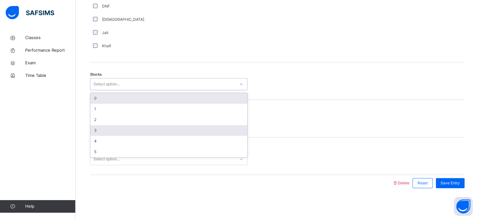
click at [108, 132] on div "3" at bounding box center [168, 130] width 157 height 11
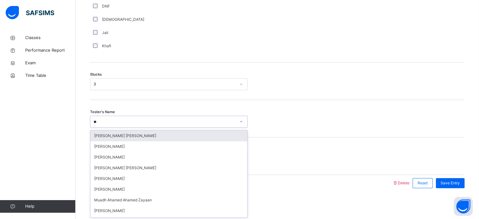
type input "***"
click at [142, 136] on div "Muadh Ahamed Ahamed Zayaan" at bounding box center [168, 135] width 157 height 11
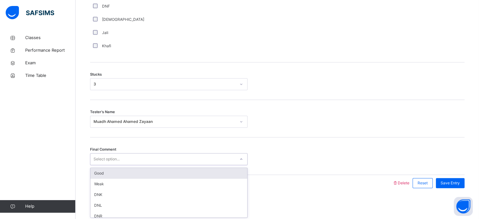
click at [130, 173] on div "Good" at bounding box center [168, 173] width 157 height 11
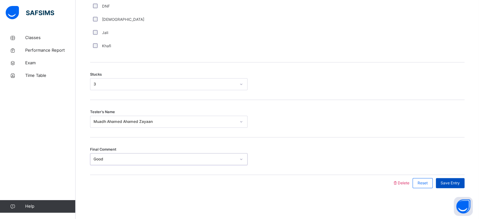
click at [456, 180] on span "Save Entry" at bounding box center [449, 183] width 19 height 6
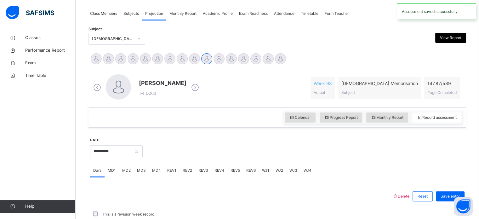
scroll to position [254, 0]
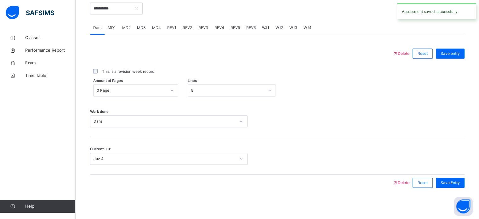
click at [157, 29] on span "MD4" at bounding box center [156, 28] width 9 height 6
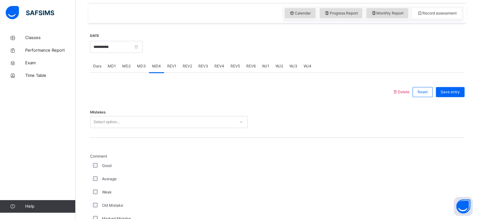
scroll to position [218, 0]
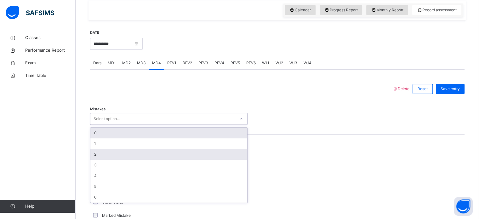
click at [109, 152] on div "2" at bounding box center [168, 154] width 157 height 11
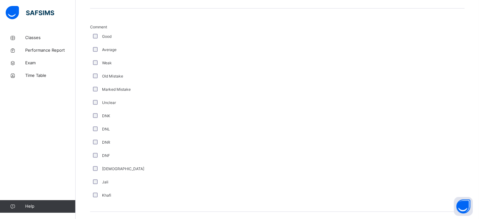
scroll to position [493, 0]
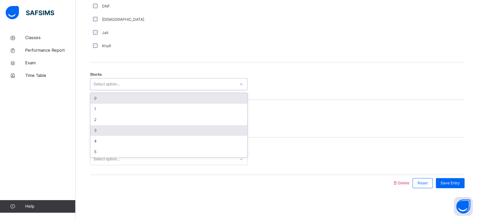
click at [114, 131] on div "3" at bounding box center [168, 130] width 157 height 11
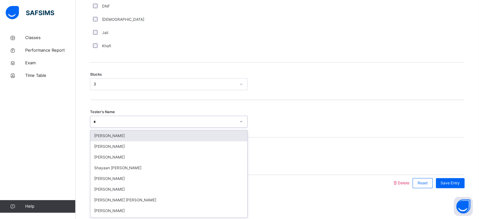
type input "**"
click at [137, 136] on div "Muhammed Omar Abdul Wahab" at bounding box center [168, 135] width 157 height 11
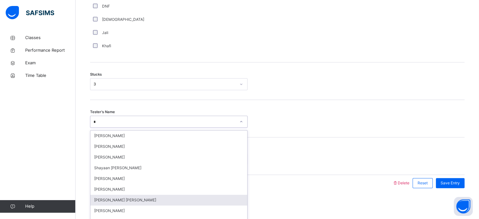
scroll to position [0, 0]
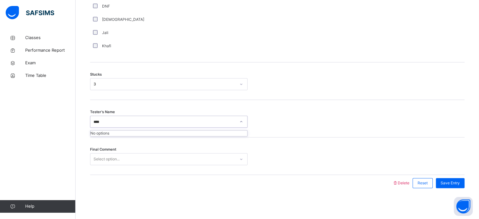
type input "***"
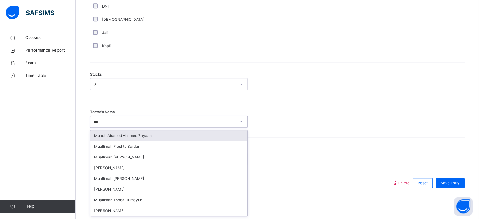
click at [154, 132] on div "Muadh Ahamed Ahamed Zayaan" at bounding box center [168, 135] width 157 height 11
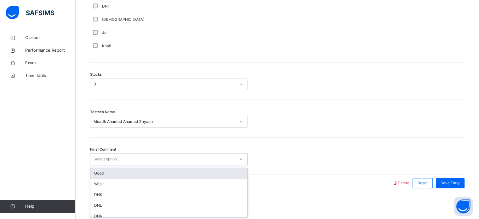
click at [148, 172] on div "Good" at bounding box center [168, 173] width 157 height 11
click at [150, 171] on div "Final Comment option Good focused, 1 of 6. 6 results available. Use Up and Down…" at bounding box center [277, 155] width 374 height 37
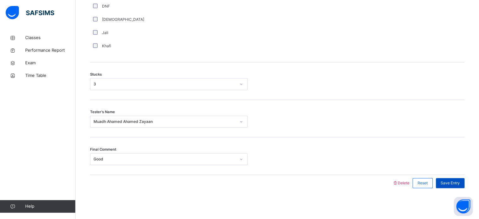
click at [459, 183] on span "Save Entry" at bounding box center [449, 183] width 19 height 6
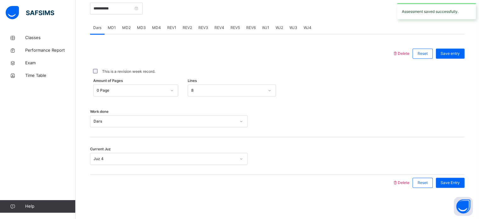
click at [169, 26] on span "REV1" at bounding box center [171, 28] width 9 height 6
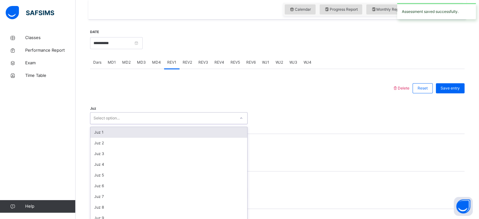
scroll to position [224, 0]
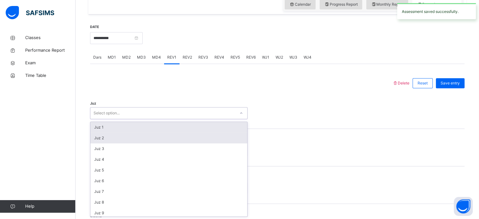
click at [128, 136] on div "Juz 2" at bounding box center [168, 137] width 157 height 11
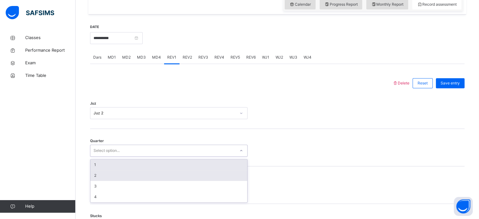
click at [115, 177] on div "2" at bounding box center [168, 175] width 157 height 11
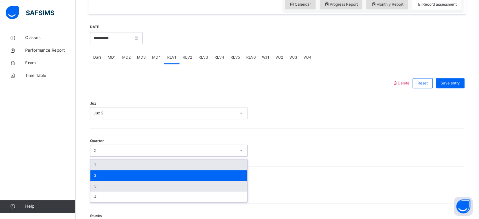
click at [112, 189] on div "3" at bounding box center [168, 186] width 157 height 11
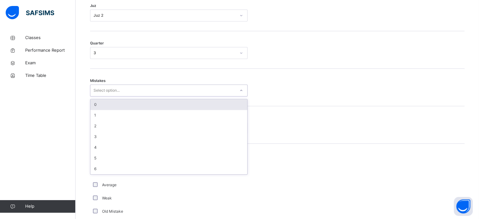
scroll to position [322, 0]
click at [136, 104] on div "0" at bounding box center [168, 104] width 157 height 11
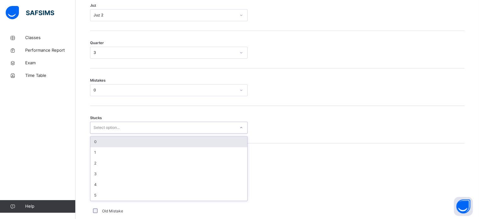
click at [126, 138] on div "0" at bounding box center [168, 141] width 157 height 11
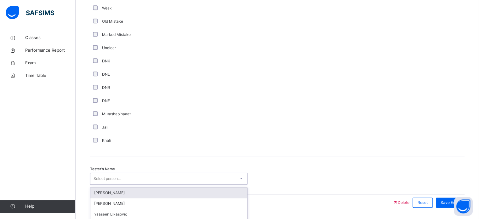
scroll to position [531, 0]
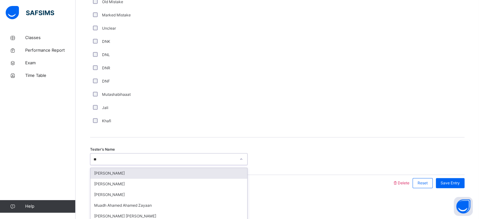
type input "***"
click at [168, 170] on div "Zayan Imran" at bounding box center [168, 173] width 157 height 11
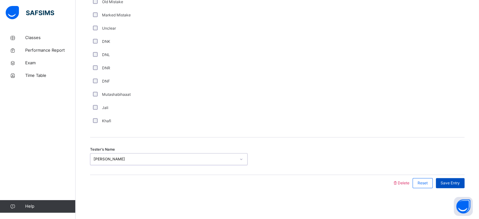
click at [450, 180] on span "Save Entry" at bounding box center [449, 183] width 19 height 6
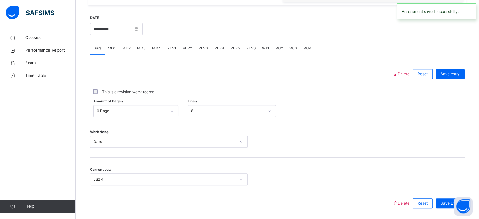
scroll to position [220, 0]
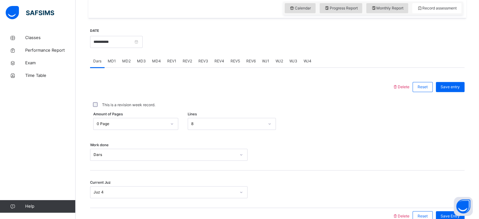
click at [188, 60] on span "REV2" at bounding box center [187, 61] width 9 height 6
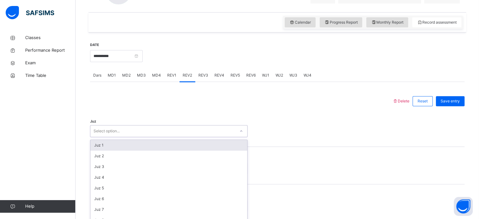
scroll to position [224, 0]
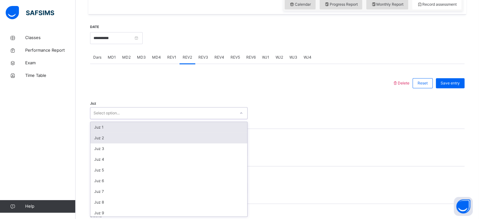
click at [117, 138] on div "Juz 2" at bounding box center [168, 137] width 157 height 11
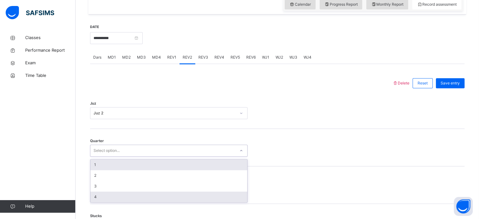
click at [95, 199] on div "4" at bounding box center [168, 196] width 157 height 11
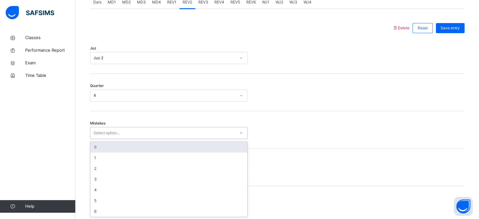
scroll to position [279, 0]
click at [112, 145] on div "0" at bounding box center [168, 146] width 157 height 11
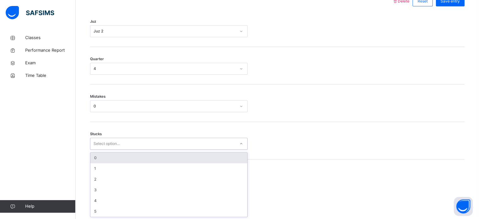
click at [108, 153] on div "0" at bounding box center [168, 157] width 157 height 11
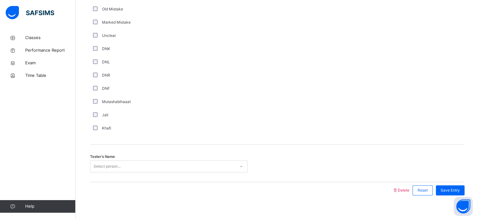
scroll to position [531, 0]
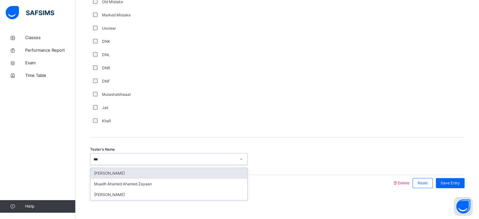
type input "****"
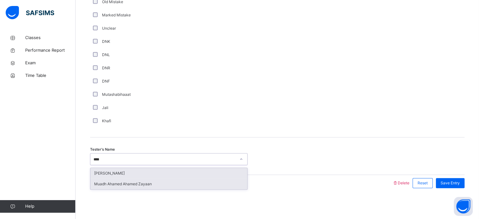
click at [184, 179] on div "Muadh Ahamed Ahamed Zayaan" at bounding box center [168, 183] width 157 height 11
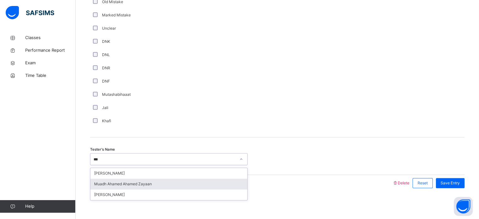
scroll to position [0, 0]
type input "****"
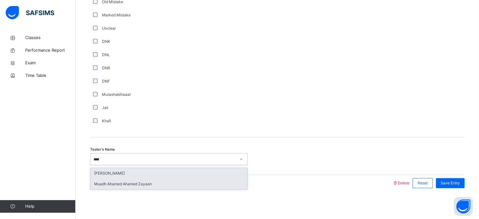
click at [160, 170] on div "Zayan Imran" at bounding box center [168, 173] width 157 height 11
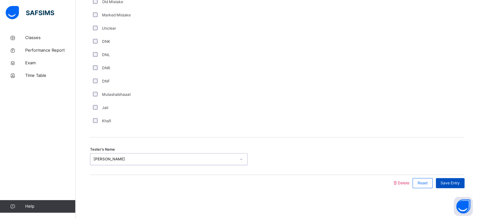
click at [458, 186] on div "Save Entry" at bounding box center [450, 183] width 29 height 10
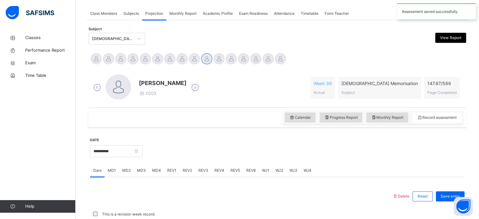
scroll to position [254, 0]
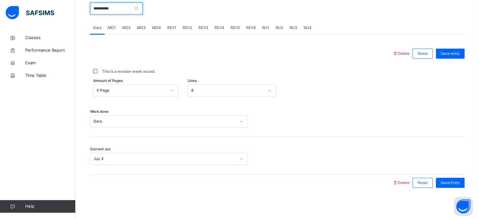
click at [95, 11] on input "**********" at bounding box center [116, 9] width 53 height 12
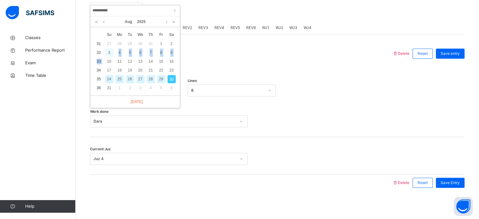
drag, startPoint x: 105, startPoint y: 57, endPoint x: 111, endPoint y: 51, distance: 8.9
click at [111, 51] on tbody "31 27 28 29 30 31 1 2 32 3 4 5 6 7 8 9 33 10 11 12 13 14 15 16 34 17 18 19 20 2…" at bounding box center [134, 65] width 83 height 53
click at [111, 51] on div "3" at bounding box center [109, 52] width 8 height 8
type input "**********"
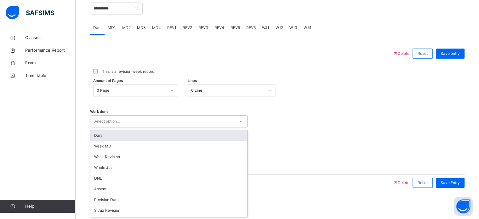
click at [137, 118] on div "Select option..." at bounding box center [162, 121] width 145 height 10
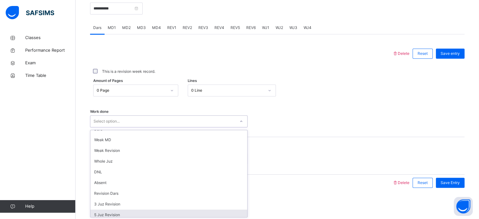
scroll to position [0, 0]
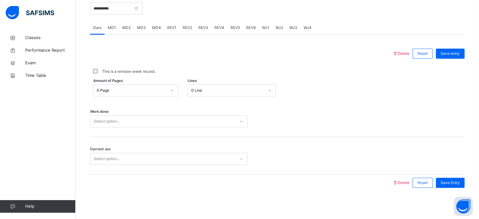
drag, startPoint x: 307, startPoint y: 114, endPoint x: 255, endPoint y: 133, distance: 55.7
click at [255, 133] on div "Work done Select option..." at bounding box center [277, 117] width 374 height 37
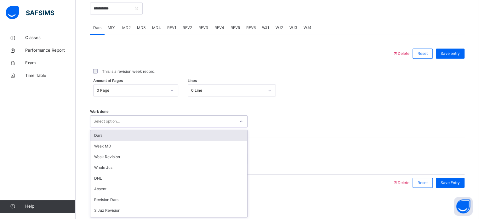
click at [200, 119] on div "Select option..." at bounding box center [162, 121] width 145 height 10
click at [314, 102] on div "Work done option Dars focused, 1 of 14. 14 results available. Use Up and Down t…" at bounding box center [277, 117] width 374 height 37
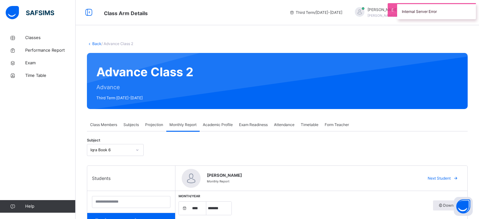
select select "****"
select select "*"
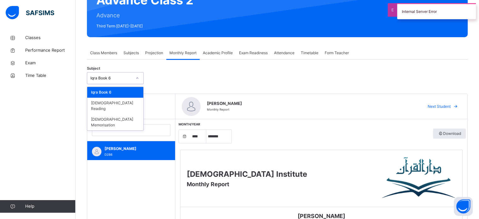
click at [121, 77] on div "Iqra Book 6" at bounding box center [111, 78] width 42 height 6
click at [120, 114] on div "[DEMOGRAPHIC_DATA] Memorisation" at bounding box center [115, 122] width 56 height 16
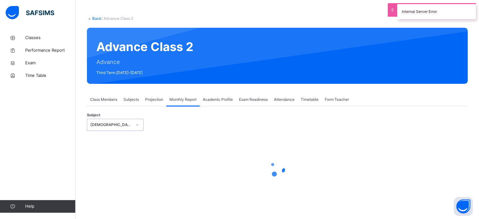
select select "****"
select select "*"
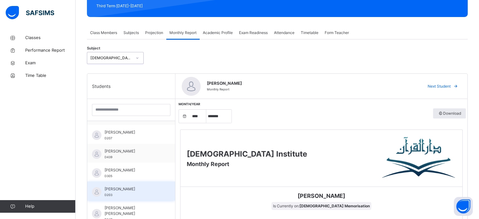
click at [128, 185] on div "Maaz Ali D203" at bounding box center [131, 190] width 88 height 19
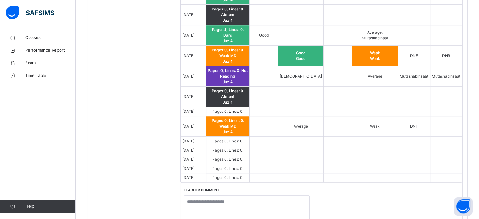
scroll to position [463, 0]
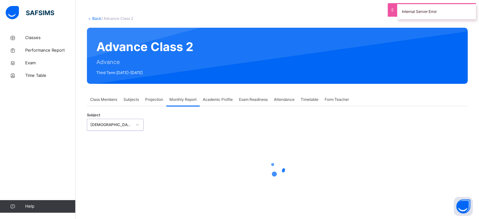
select select "****"
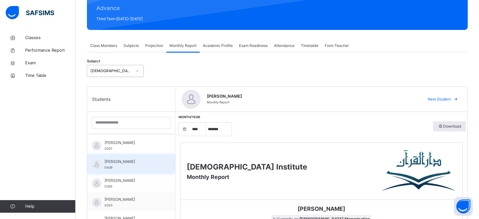
scroll to position [74, 0]
click at [112, 194] on div "Maaz Ali D203" at bounding box center [131, 201] width 88 height 19
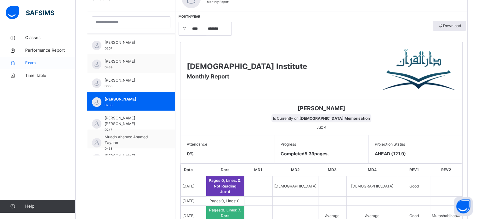
scroll to position [180, 0]
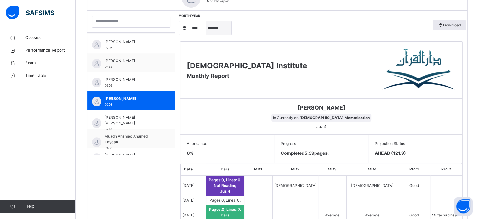
click at [226, 23] on select "***** ******* ******** ***** ***** *** **** **** ****** ********* ******* *****…" at bounding box center [218, 27] width 25 height 13
click at [206, 21] on select "***** ******* ******** ***** ***** *** **** **** ****** ********* ******* *****…" at bounding box center [218, 27] width 25 height 13
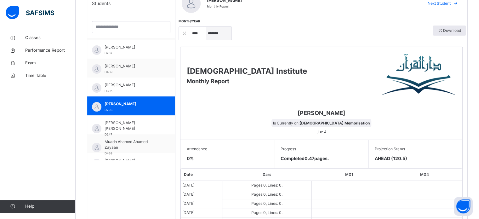
scroll to position [171, 0]
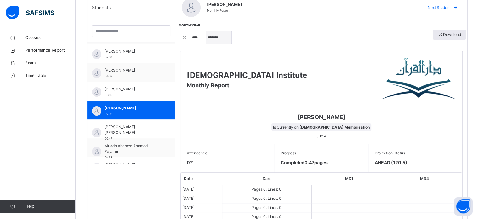
click at [214, 39] on select "***** ******* ******** ***** ***** *** **** **** ****** ********* ******* *****…" at bounding box center [218, 37] width 25 height 13
click at [206, 31] on select "***** ******* ******** ***** ***** *** **** **** ****** ********* ******* *****…" at bounding box center [218, 37] width 25 height 13
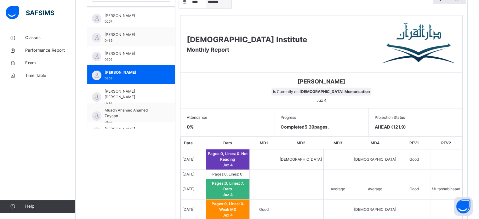
scroll to position [183, 0]
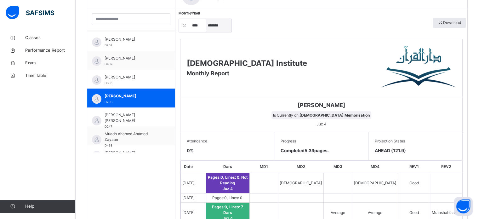
click at [220, 24] on select "***** ******* ******** ***** ***** *** **** **** ****** ********* ******* *****…" at bounding box center [218, 25] width 25 height 13
click at [206, 19] on select "***** ******* ******** ***** ***** *** **** **** ****** ********* ******* *****…" at bounding box center [218, 25] width 25 height 13
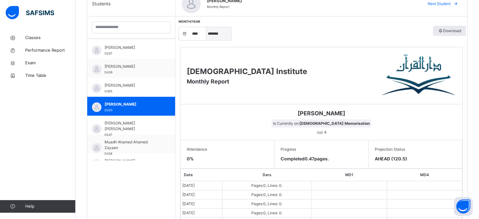
scroll to position [174, 0]
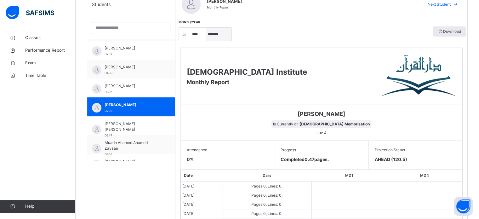
click at [221, 35] on select "***** ******* ******** ***** ***** *** **** **** ****** ********* ******* *****…" at bounding box center [218, 34] width 25 height 13
click at [206, 28] on select "***** ******* ******** ***** ***** *** **** **** ****** ********* ******* *****…" at bounding box center [218, 34] width 25 height 13
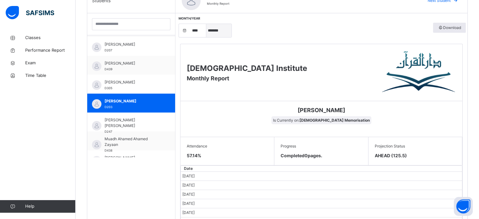
scroll to position [169, 0]
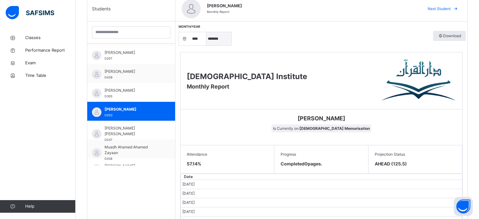
click at [220, 40] on select "***** ******* ******** ***** ***** *** **** **** ****** ********* ******* *****…" at bounding box center [218, 38] width 25 height 13
select select "*"
click at [206, 32] on select "***** ******* ******** ***** ***** *** **** **** ****** ********* ******* *****…" at bounding box center [218, 38] width 25 height 13
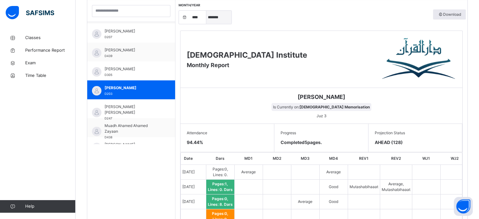
scroll to position [192, 0]
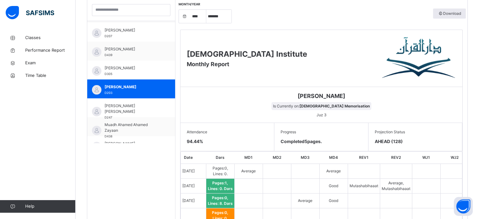
click at [37, 15] on img at bounding box center [30, 12] width 48 height 13
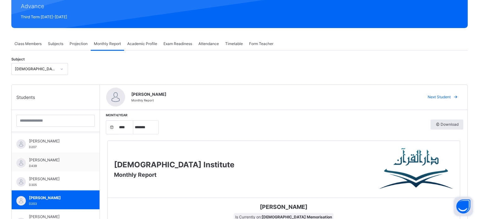
click at [465, 201] on button "Open asap" at bounding box center [462, 206] width 19 height 19
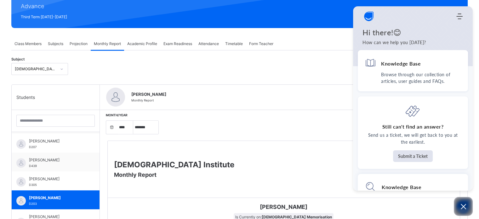
click at [313, 116] on div "Month/Year **** **** **** **** **** **** **** **** **** **** **** **** **** ***…" at bounding box center [283, 126] width 359 height 21
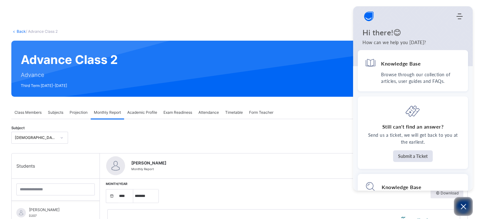
scroll to position [0, 0]
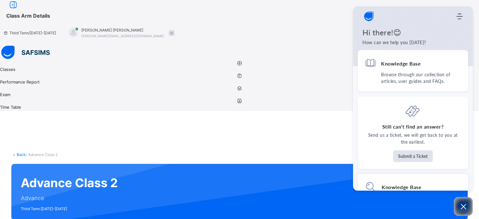
click at [460, 205] on icon "Open asap" at bounding box center [463, 206] width 8 height 8
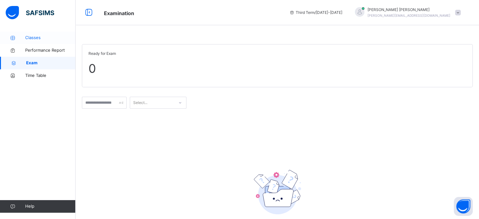
click at [35, 39] on span "Classes" at bounding box center [50, 38] width 50 height 6
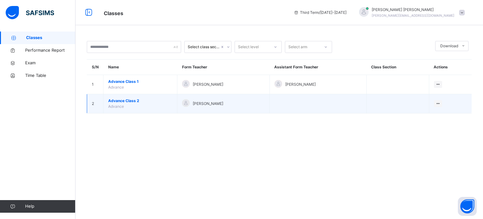
click at [139, 103] on span "Advance Class 2" at bounding box center [140, 101] width 64 height 6
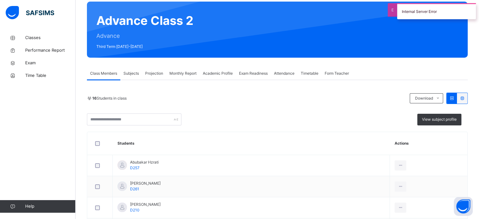
scroll to position [0, 0]
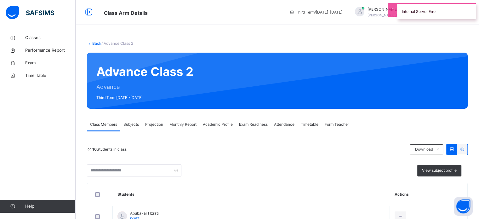
click at [131, 126] on span "Subjects" at bounding box center [130, 124] width 15 height 6
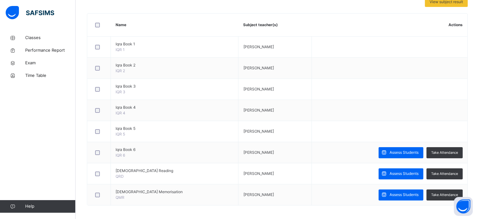
scroll to position [145, 0]
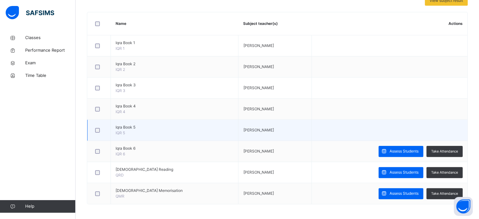
click at [261, 129] on td "[PERSON_NAME]" at bounding box center [274, 130] width 73 height 21
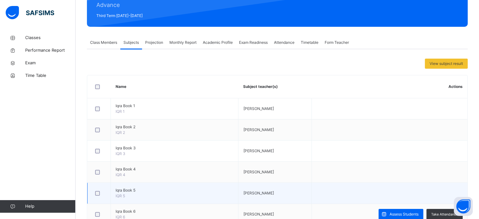
scroll to position [0, 0]
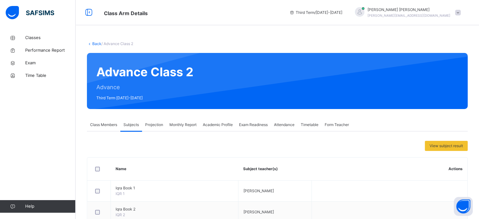
click at [225, 122] on span "Academic Profile" at bounding box center [218, 125] width 30 height 6
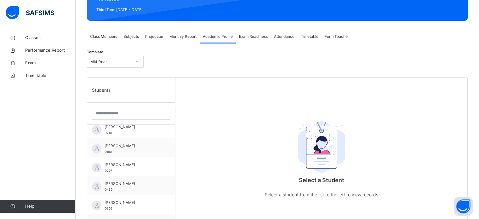
scroll to position [53, 0]
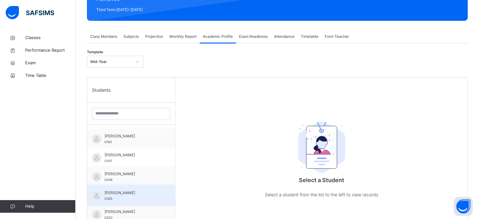
click at [136, 195] on div "[PERSON_NAME] D305" at bounding box center [132, 195] width 56 height 11
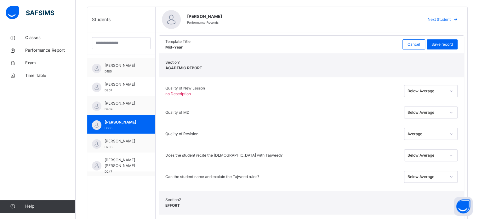
scroll to position [161, 0]
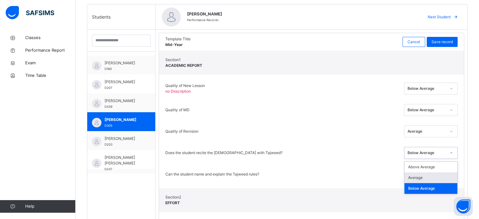
drag, startPoint x: 415, startPoint y: 148, endPoint x: 419, endPoint y: 182, distance: 34.2
click at [419, 159] on div "option Below Average focused, 3 of 3. 3 results available. Use Up and Down to c…" at bounding box center [430, 153] width 53 height 12
click at [419, 182] on div "Average" at bounding box center [430, 177] width 53 height 11
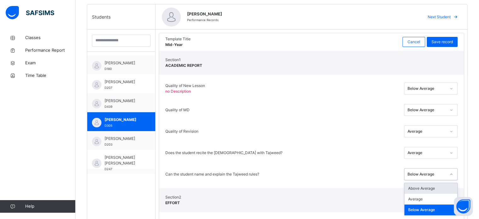
click at [422, 174] on div "Below Average" at bounding box center [426, 174] width 38 height 6
click at [422, 202] on div "Average" at bounding box center [430, 199] width 53 height 11
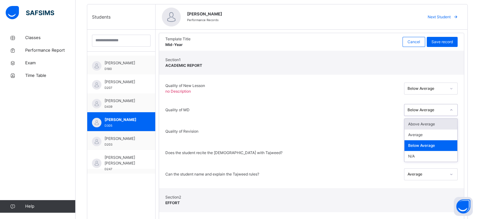
click at [441, 107] on div "Below Average" at bounding box center [426, 110] width 38 height 6
click at [427, 134] on div "Average" at bounding box center [430, 134] width 53 height 11
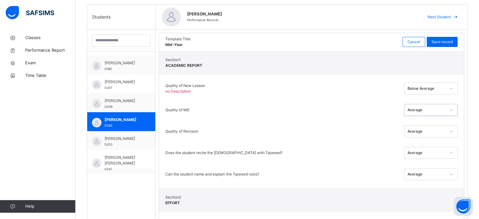
click at [430, 90] on div "Below Average" at bounding box center [426, 89] width 38 height 6
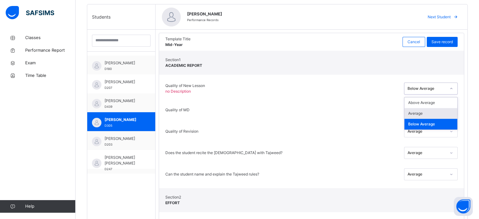
click at [425, 114] on div "Average" at bounding box center [430, 113] width 53 height 11
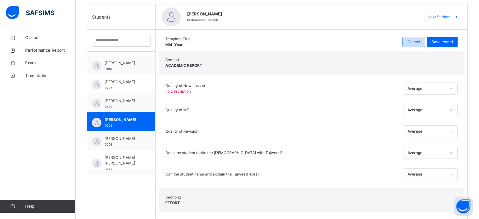
click at [420, 40] on span "Cancel" at bounding box center [413, 42] width 13 height 6
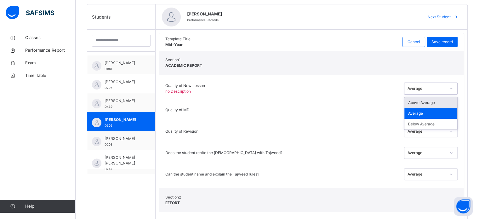
click at [419, 88] on div "Average" at bounding box center [426, 89] width 38 height 6
click at [420, 128] on div "Below Average" at bounding box center [430, 124] width 53 height 11
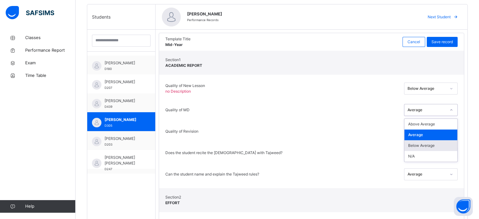
drag, startPoint x: 428, startPoint y: 109, endPoint x: 422, endPoint y: 143, distance: 34.1
click at [422, 116] on div "option Average, selected. option Below Average focused, 3 of 4. 4 results avail…" at bounding box center [430, 110] width 53 height 12
click at [422, 143] on div "Below Average" at bounding box center [430, 145] width 53 height 11
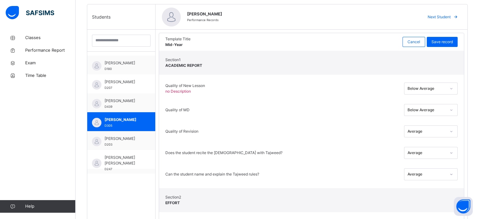
drag, startPoint x: 419, startPoint y: 158, endPoint x: 451, endPoint y: 152, distance: 33.4
click at [451, 152] on div "Does the student recite the Quran with Tajweed? Average" at bounding box center [311, 152] width 292 height 21
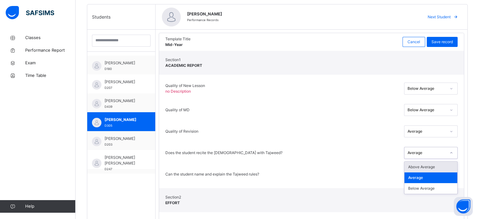
click at [451, 152] on div at bounding box center [451, 153] width 11 height 10
click at [431, 185] on div "Below Average" at bounding box center [430, 188] width 53 height 11
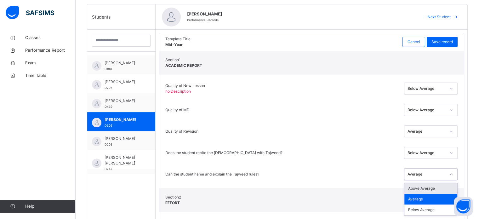
click at [425, 173] on div "Average" at bounding box center [426, 174] width 38 height 6
drag, startPoint x: 420, startPoint y: 212, endPoint x: 266, endPoint y: 98, distance: 192.2
click at [266, 98] on div "Quality of New Lesson no Description Below Average Quality of MD Below Average …" at bounding box center [311, 131] width 305 height 113
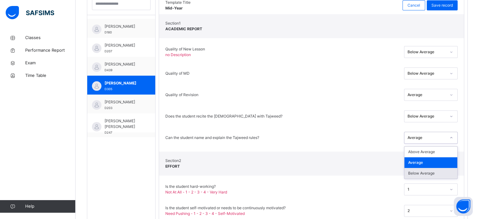
scroll to position [0, 0]
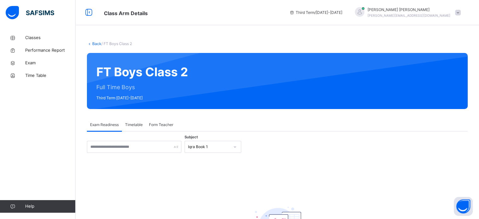
click at [466, 20] on div "Third Term / [DATE]-[DATE] [PERSON_NAME] Ali [EMAIL_ADDRESS][DOMAIN_NAME]" at bounding box center [382, 12] width 193 height 25
click at [460, 10] on span at bounding box center [458, 13] width 6 height 6
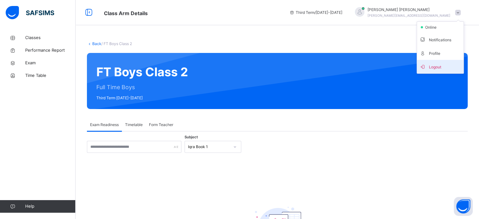
click at [429, 63] on span "Logout" at bounding box center [440, 66] width 42 height 8
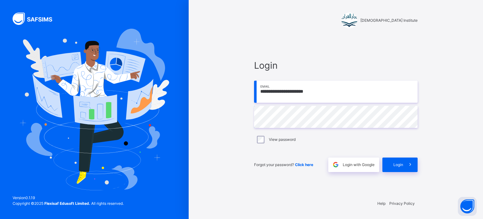
click at [315, 94] on input "**********" at bounding box center [336, 92] width 164 height 22
type input "**********"
click at [419, 173] on div "**********" at bounding box center [336, 115] width 176 height 158
click at [417, 171] on span at bounding box center [410, 164] width 14 height 14
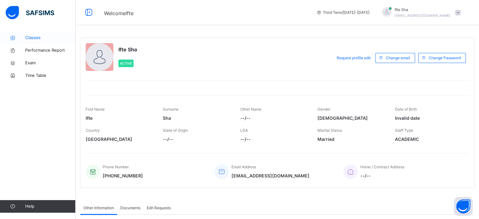
click at [49, 41] on link "Classes" at bounding box center [38, 37] width 76 height 13
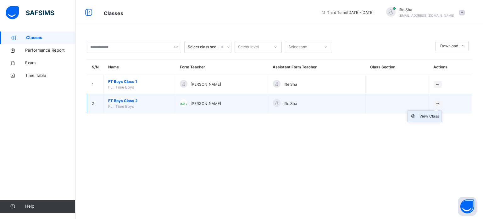
click at [425, 116] on div "View Class" at bounding box center [430, 116] width 20 height 6
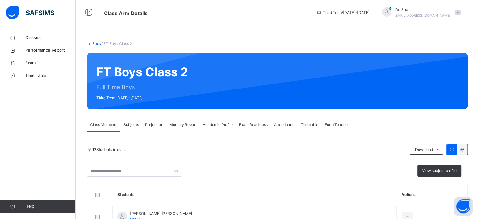
scroll to position [47, 0]
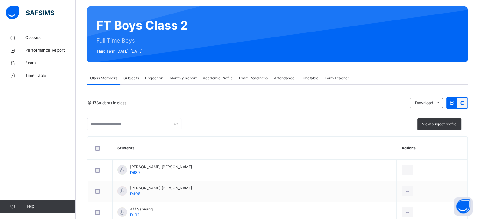
click at [157, 75] on span "Projection" at bounding box center [154, 78] width 18 height 6
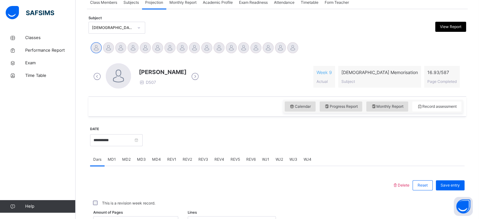
scroll to position [121, 0]
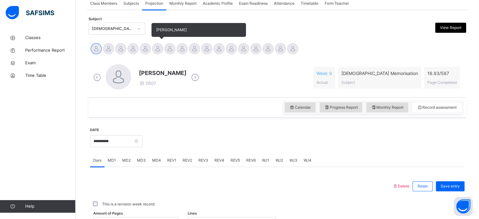
click at [156, 44] on div at bounding box center [157, 48] width 11 height 11
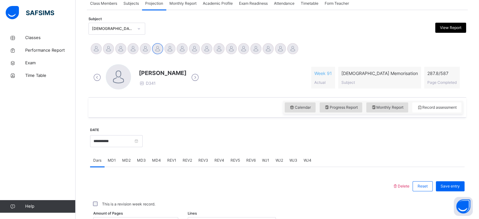
scroll to position [198, 0]
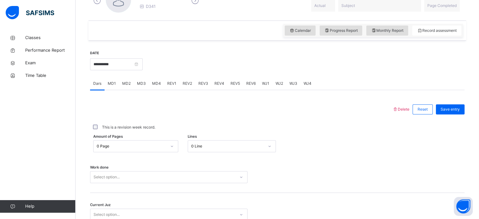
click at [145, 146] on div "Amount of Pages 0 Page Lines 0 Line" at bounding box center [277, 146] width 374 height 18
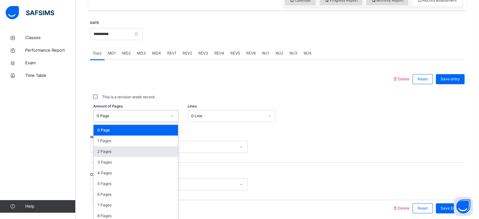
scroll to position [231, 0]
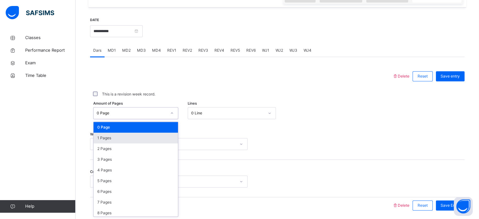
click at [136, 135] on div "1 Pages" at bounding box center [135, 137] width 84 height 11
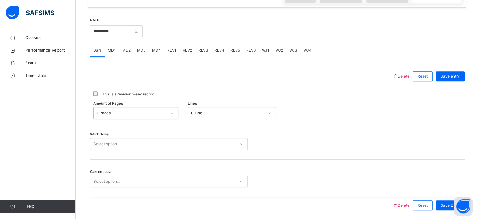
click at [117, 148] on div "Select option..." at bounding box center [168, 144] width 157 height 12
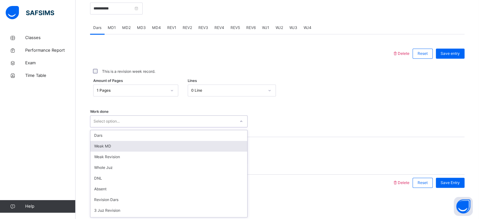
click at [111, 144] on div "Weak MD" at bounding box center [168, 146] width 157 height 11
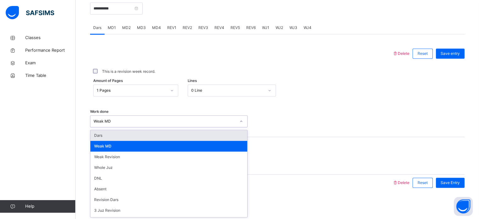
click at [118, 118] on div "Weak MD" at bounding box center [162, 121] width 145 height 10
click at [99, 134] on div "Dars" at bounding box center [168, 135] width 157 height 11
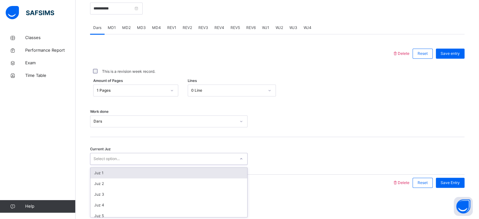
click at [115, 159] on div "Select option..." at bounding box center [106, 159] width 26 height 12
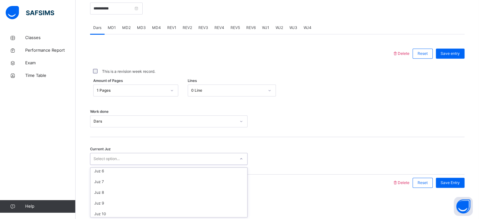
scroll to position [59, 0]
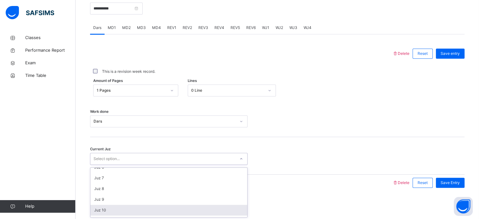
click at [109, 207] on div "Juz 10" at bounding box center [168, 210] width 157 height 11
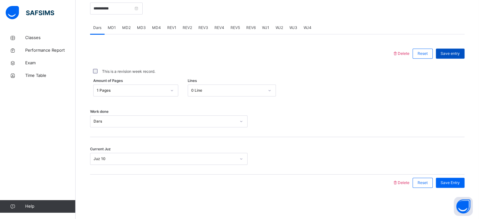
click at [447, 48] on div "Save entry" at bounding box center [450, 53] width 29 height 10
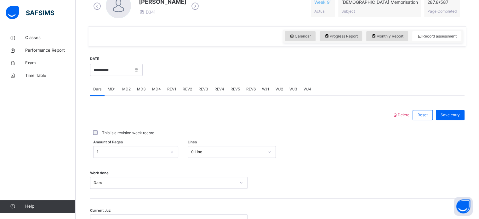
scroll to position [192, 0]
click at [141, 88] on span "MD3" at bounding box center [141, 90] width 9 height 6
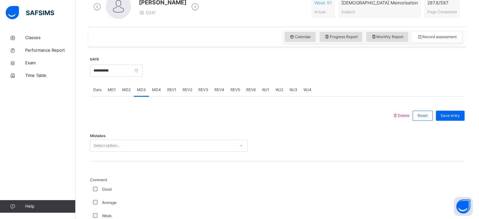
click at [122, 87] on span "MD2" at bounding box center [126, 90] width 8 height 6
click at [132, 87] on div "MD2" at bounding box center [126, 89] width 15 height 13
click at [116, 89] on div "MD1" at bounding box center [111, 89] width 14 height 13
click at [122, 88] on span "MD2" at bounding box center [126, 90] width 8 height 6
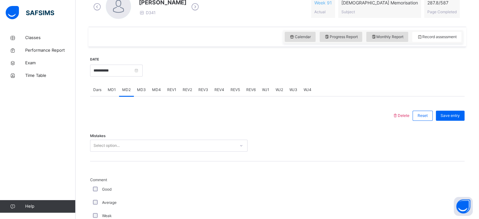
click at [114, 90] on span "MD1" at bounding box center [112, 90] width 8 height 6
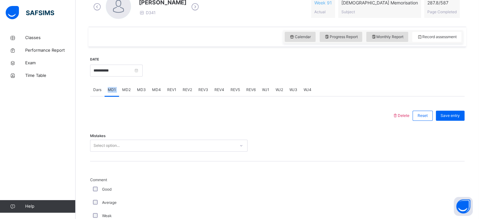
click at [114, 90] on span "MD1" at bounding box center [112, 90] width 8 height 6
click at [116, 89] on div "MD1" at bounding box center [111, 89] width 14 height 13
click at [126, 77] on div "**********" at bounding box center [116, 69] width 53 height 27
click at [138, 74] on input "**********" at bounding box center [116, 71] width 53 height 12
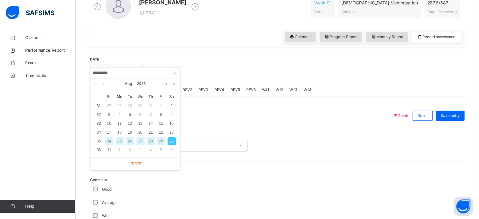
click at [201, 123] on div at bounding box center [241, 115] width 296 height 16
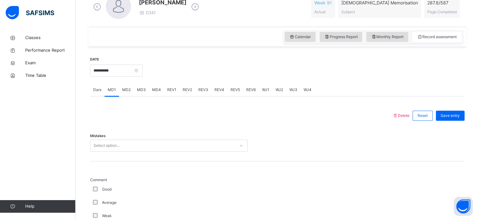
click at [146, 91] on div "MD3" at bounding box center [141, 89] width 15 height 13
click at [110, 93] on div "MD1" at bounding box center [111, 89] width 14 height 13
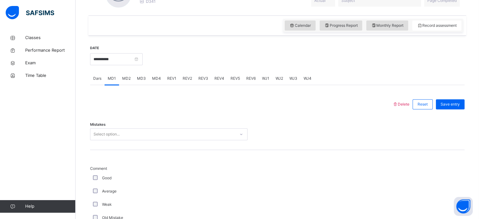
click at [125, 140] on div "Select option..." at bounding box center [168, 134] width 157 height 12
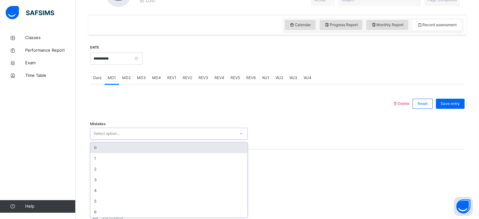
scroll to position [205, 0]
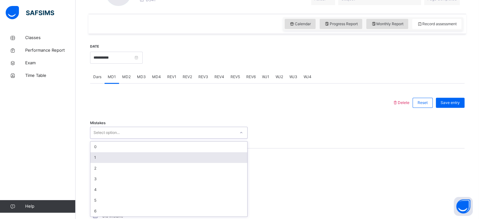
click at [106, 160] on div "1" at bounding box center [168, 157] width 157 height 11
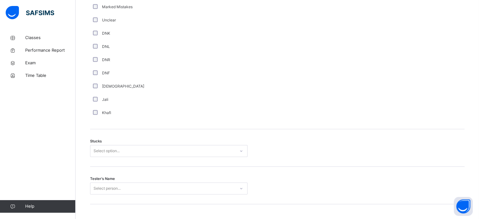
scroll to position [427, 0]
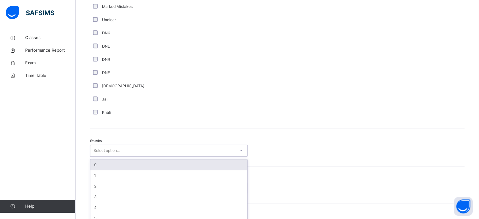
click at [137, 144] on div "Select option..." at bounding box center [168, 150] width 157 height 12
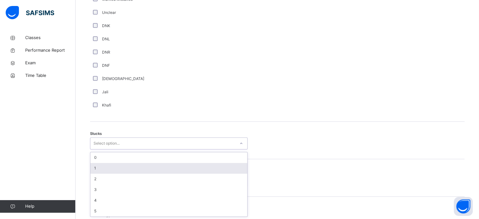
click at [98, 168] on div "1" at bounding box center [168, 168] width 157 height 11
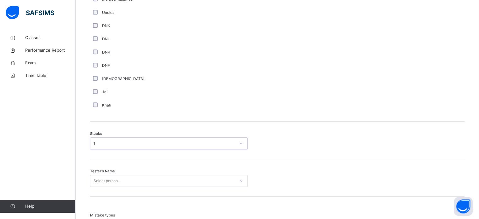
click at [93, 177] on div "Select person..." at bounding box center [168, 181] width 157 height 12
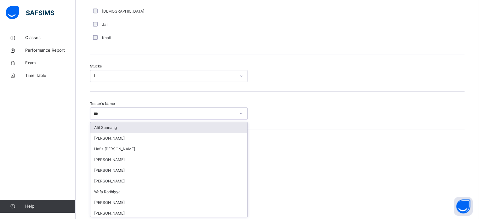
type input "****"
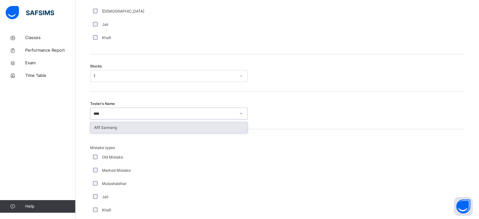
click at [103, 126] on div "Afif Sannang" at bounding box center [168, 127] width 157 height 11
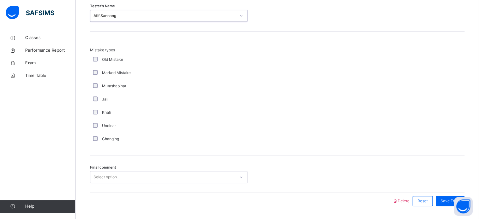
scroll to position [599, 0]
click at [110, 182] on div "Final comment Select option..." at bounding box center [277, 173] width 374 height 37
click at [97, 194] on div at bounding box center [241, 201] width 296 height 16
click at [107, 183] on div "Final comment Select option..." at bounding box center [277, 173] width 374 height 37
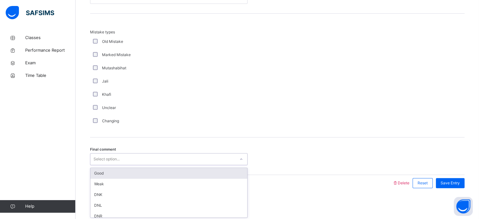
click at [134, 165] on div "option Good focused, 1 of 6. 6 results available. Use Up and Down to choose opt…" at bounding box center [168, 159] width 157 height 12
click at [121, 176] on div "Good" at bounding box center [168, 173] width 157 height 11
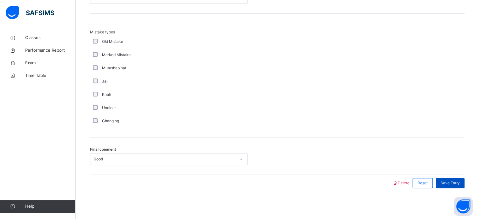
click at [459, 182] on span "Save Entry" at bounding box center [449, 183] width 19 height 6
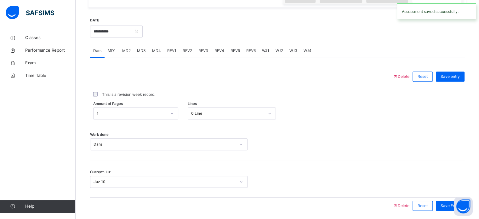
scroll to position [228, 0]
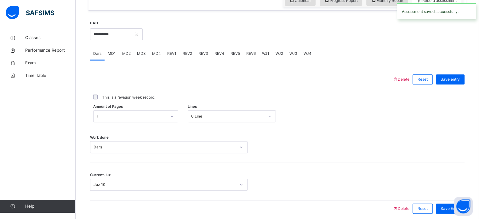
click at [154, 52] on span "MD4" at bounding box center [156, 54] width 9 height 6
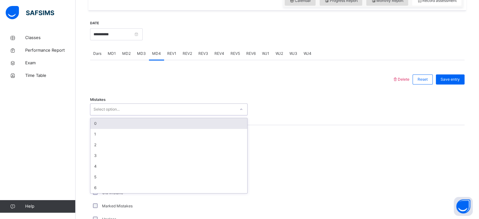
click at [104, 112] on div "Select option..." at bounding box center [106, 109] width 26 height 12
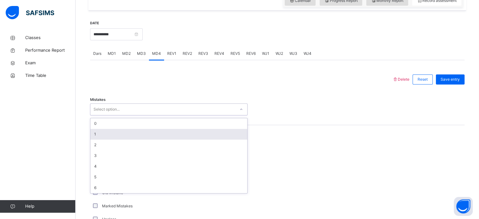
click at [101, 131] on div "1" at bounding box center [168, 134] width 157 height 11
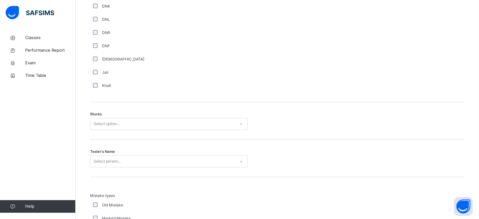
scroll to position [455, 0]
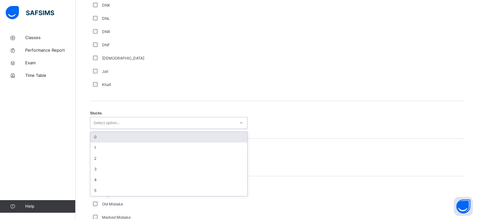
click at [128, 117] on div "Select option..." at bounding box center [168, 123] width 157 height 12
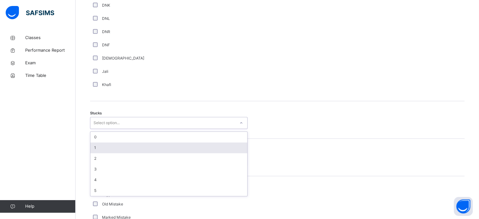
click at [98, 145] on div "1" at bounding box center [168, 147] width 157 height 11
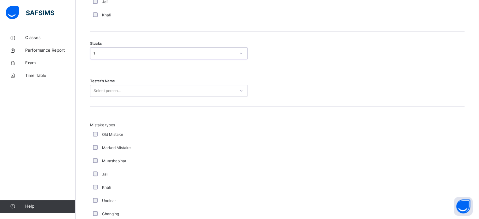
scroll to position [528, 0]
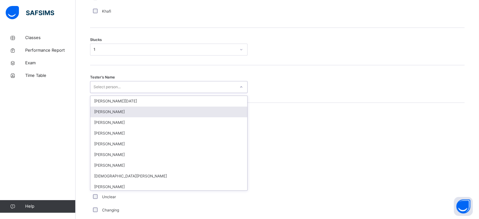
drag, startPoint x: 105, startPoint y: 89, endPoint x: 109, endPoint y: 107, distance: 17.7
click at [109, 93] on div "option [PERSON_NAME] focused, 2 of 88. 88 results available. Use Up and Down to…" at bounding box center [168, 87] width 157 height 12
type input "*****"
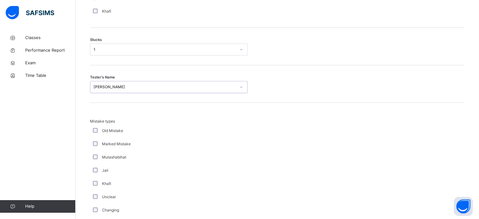
scroll to position [617, 0]
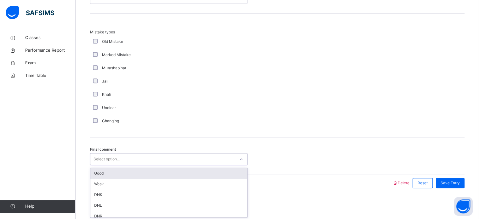
click at [109, 154] on div "Select option..." at bounding box center [106, 159] width 26 height 12
click at [111, 170] on div "Good" at bounding box center [168, 173] width 157 height 11
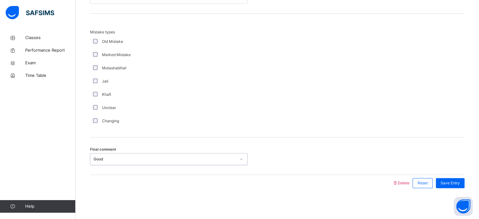
click at [447, 182] on span "Save Entry" at bounding box center [449, 183] width 19 height 6
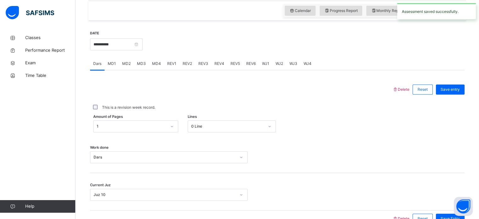
scroll to position [217, 0]
click at [151, 69] on div "MD4" at bounding box center [156, 64] width 15 height 13
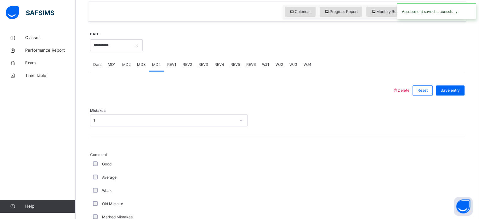
click at [112, 68] on div "MD1" at bounding box center [111, 64] width 14 height 13
click at [122, 67] on div "MD2" at bounding box center [126, 64] width 15 height 13
click at [129, 69] on div "MD2" at bounding box center [126, 64] width 15 height 13
click at [143, 69] on div "MD3" at bounding box center [141, 64] width 15 height 13
click at [164, 66] on div "REV1" at bounding box center [171, 64] width 15 height 13
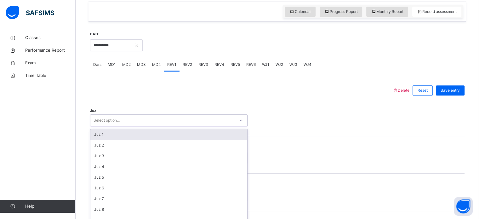
click at [102, 118] on div "Select option..." at bounding box center [106, 120] width 26 height 12
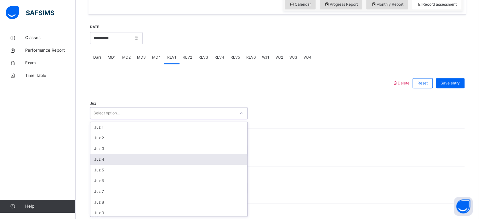
click at [118, 162] on div "Juz 4" at bounding box center [168, 159] width 157 height 11
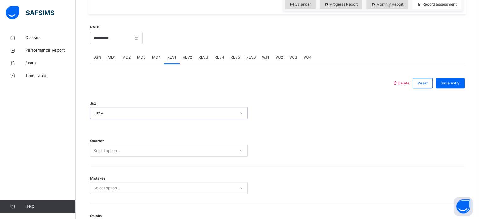
click at [111, 140] on div "Quarter Select option..." at bounding box center [277, 147] width 374 height 37
click at [115, 153] on div "Select option..." at bounding box center [106, 150] width 26 height 12
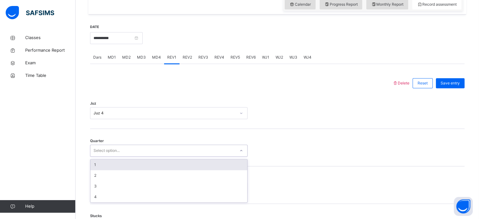
click at [102, 160] on div "1" at bounding box center [168, 164] width 157 height 11
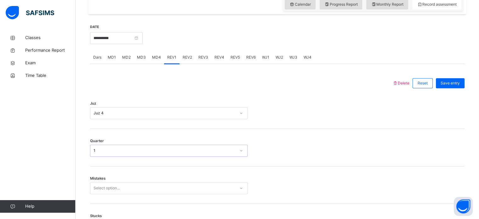
click at [99, 188] on div "Select option..." at bounding box center [168, 188] width 157 height 12
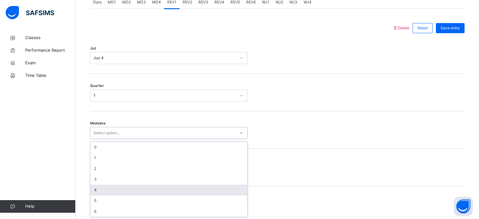
scroll to position [279, 0]
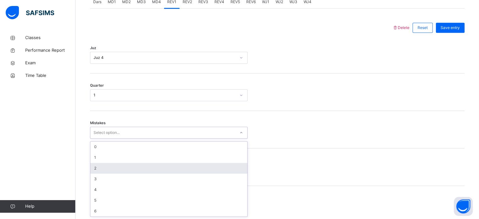
click at [98, 171] on div "2" at bounding box center [168, 168] width 157 height 11
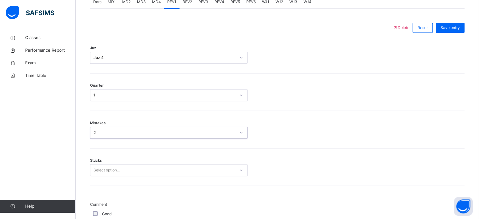
click at [96, 161] on span "Stucks" at bounding box center [96, 160] width 12 height 5
click at [101, 166] on div "Select option..." at bounding box center [168, 170] width 157 height 12
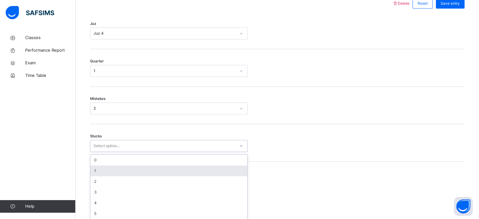
scroll to position [306, 0]
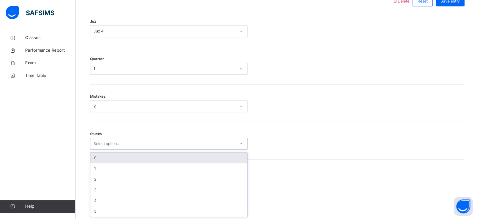
click at [103, 150] on div "Stucks option 0 focused, 1 of 6. 6 results available. Use Up and Down to choose…" at bounding box center [277, 140] width 374 height 37
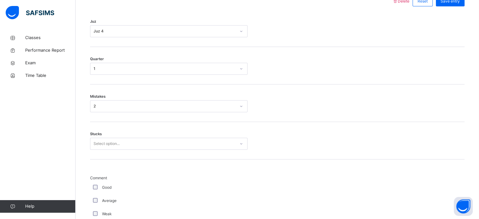
click at [107, 134] on div "Stucks Select option..." at bounding box center [277, 140] width 374 height 37
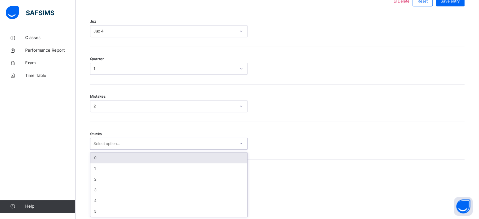
click at [107, 138] on div "Select option..." at bounding box center [168, 144] width 157 height 12
click at [102, 155] on div "0" at bounding box center [168, 157] width 157 height 11
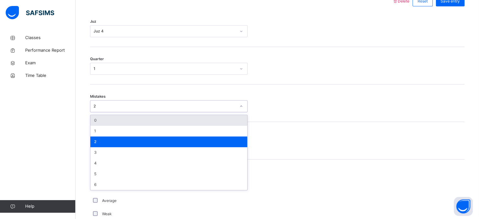
click at [110, 104] on div "2" at bounding box center [164, 106] width 142 height 6
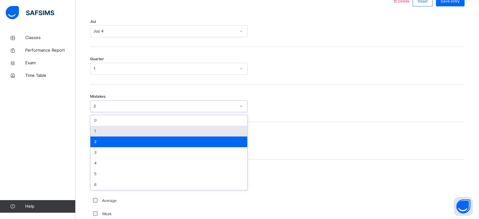
click at [104, 128] on div "1" at bounding box center [168, 131] width 157 height 11
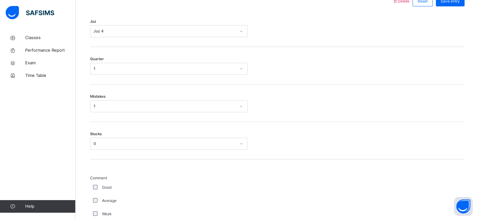
click at [98, 184] on div "Good" at bounding box center [169, 187] width 154 height 6
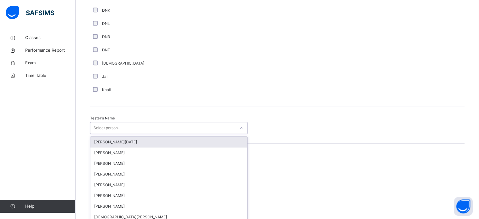
click at [111, 130] on div "option [PERSON_NAME][DATE] focused, 1 of 88. 88 results available. Use Up and D…" at bounding box center [168, 128] width 157 height 12
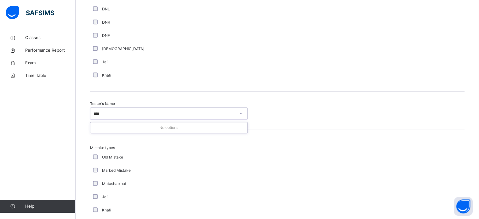
type input "***"
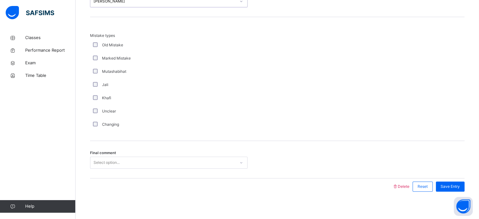
scroll to position [692, 0]
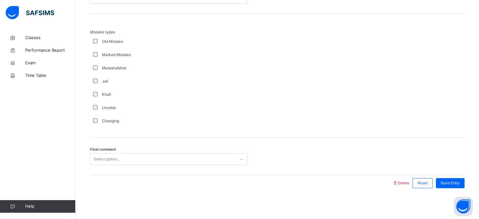
click at [123, 164] on div "Select option..." at bounding box center [168, 159] width 157 height 12
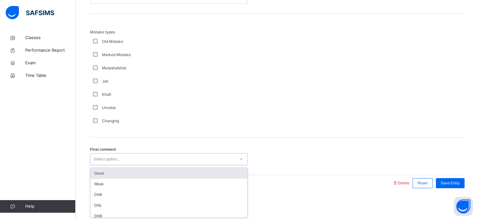
click at [120, 172] on div "Good" at bounding box center [168, 173] width 157 height 11
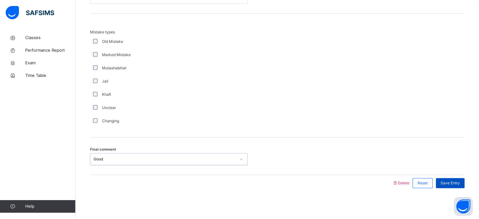
click at [452, 178] on div "Save Entry" at bounding box center [450, 183] width 29 height 10
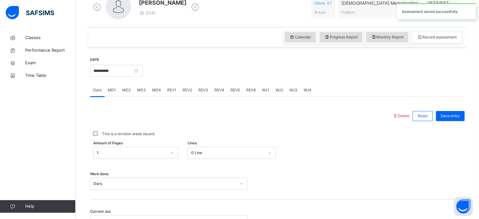
scroll to position [188, 0]
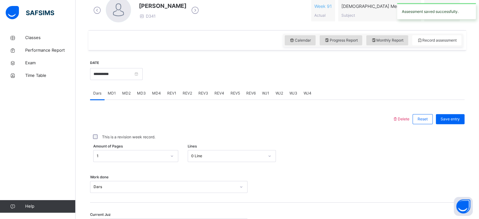
click at [386, 47] on div "Calendar Progress Report Monthly Report Record assessment" at bounding box center [276, 40] width 377 height 20
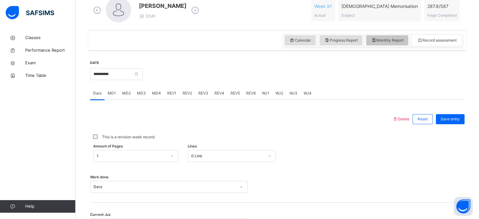
click at [386, 42] on span "Monthly Report" at bounding box center [387, 40] width 32 height 6
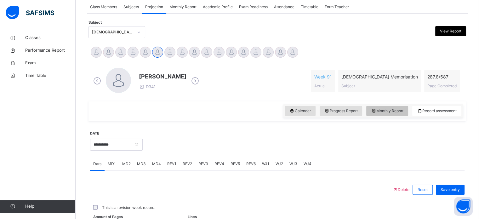
select select "****"
select select "*"
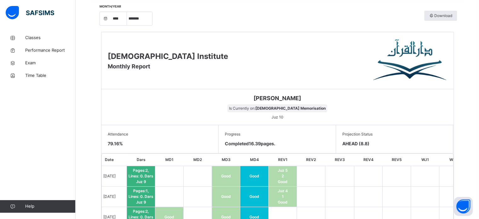
scroll to position [235, 0]
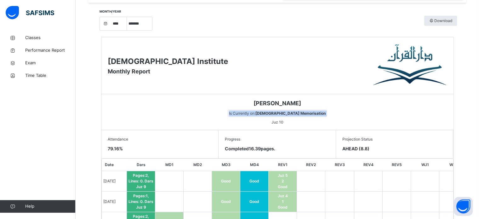
drag, startPoint x: 244, startPoint y: 109, endPoint x: 258, endPoint y: 126, distance: 21.8
click at [258, 126] on div "[PERSON_NAME] Is Currently on: [DEMOGRAPHIC_DATA] Memorisation Juz 10" at bounding box center [277, 112] width 352 height 36
click at [224, 106] on span "[PERSON_NAME]" at bounding box center [277, 103] width 342 height 8
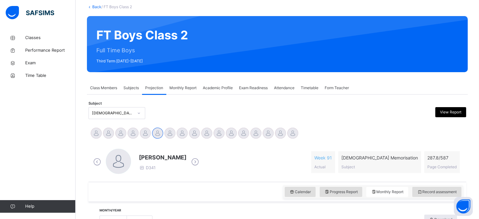
scroll to position [37, 0]
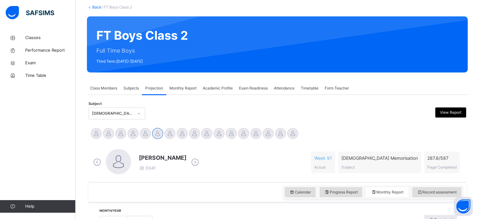
click at [181, 90] on span "Monthly Report" at bounding box center [182, 88] width 27 height 6
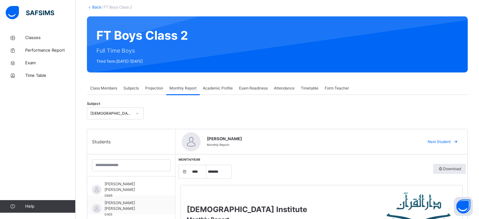
click at [220, 84] on div "Academic Profile" at bounding box center [218, 88] width 36 height 13
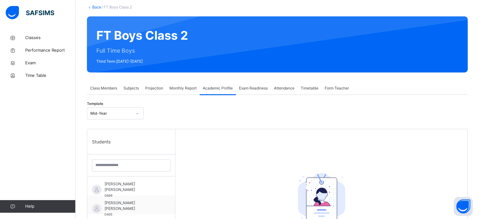
click at [199, 85] on div "Monthly Report" at bounding box center [182, 88] width 33 height 13
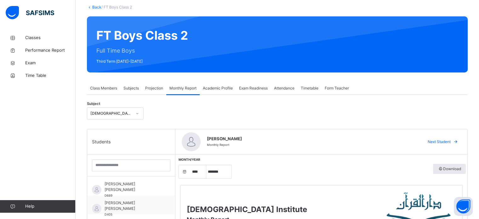
click at [152, 88] on span "Projection" at bounding box center [154, 88] width 18 height 6
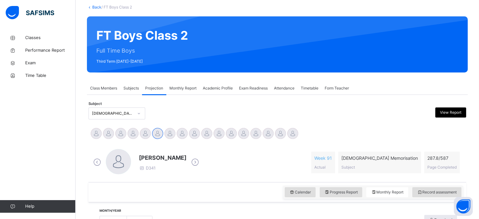
scroll to position [89, 0]
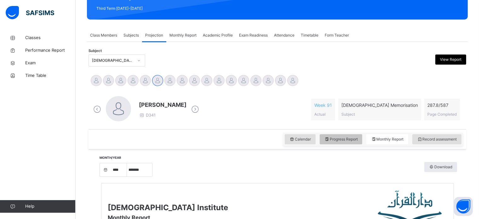
click at [338, 135] on div "Progress Report" at bounding box center [340, 139] width 43 height 10
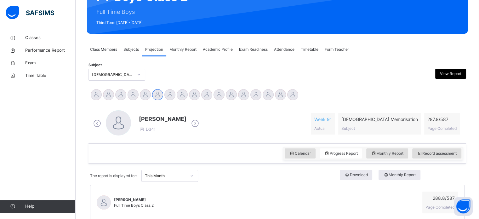
scroll to position [73, 0]
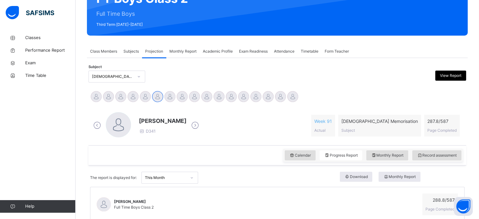
click at [291, 55] on div "Attendance" at bounding box center [284, 51] width 27 height 13
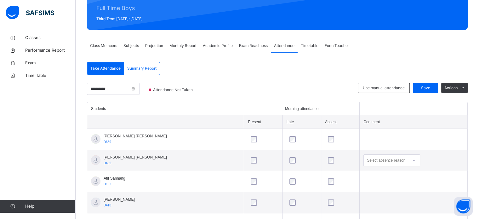
scroll to position [79, 0]
click at [420, 88] on div "Save" at bounding box center [425, 88] width 25 height 10
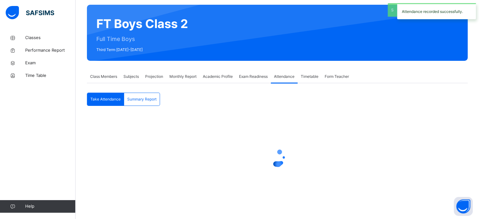
click at [420, 88] on div "Take Attendance Summary Report Take Attendance Summary Report × Delete Term Att…" at bounding box center [277, 143] width 380 height 120
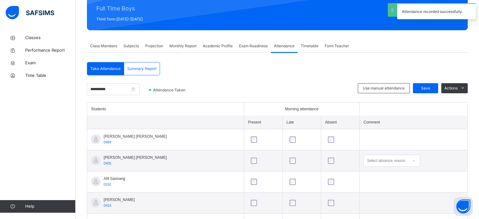
click at [140, 71] on div "Summary Report" at bounding box center [142, 68] width 36 height 13
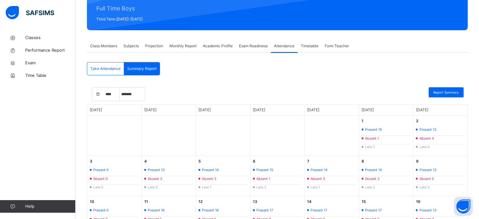
click at [115, 72] on div "Take Attendance" at bounding box center [105, 68] width 37 height 13
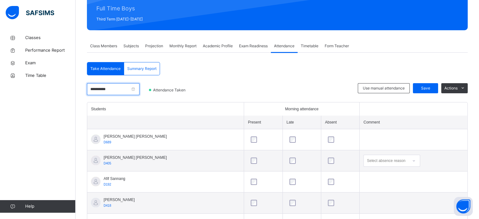
click at [110, 92] on input "**********" at bounding box center [113, 89] width 53 height 12
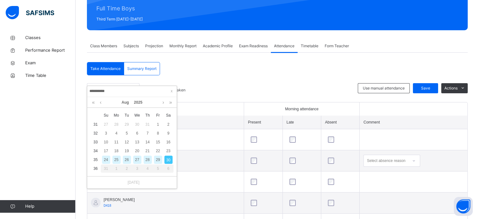
click at [159, 159] on div "29" at bounding box center [158, 159] width 8 height 8
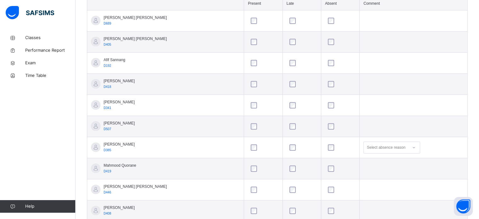
scroll to position [198, 0]
click at [249, 148] on div at bounding box center [262, 146] width 27 height 6
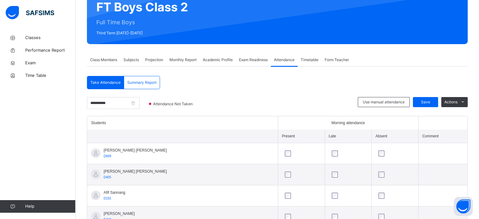
scroll to position [63, 0]
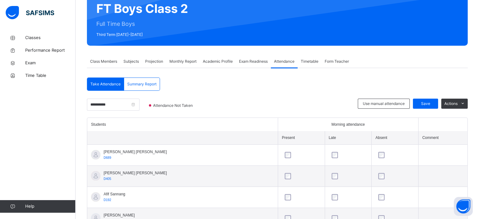
click at [253, 60] on span "Exam Readiness" at bounding box center [253, 62] width 29 height 6
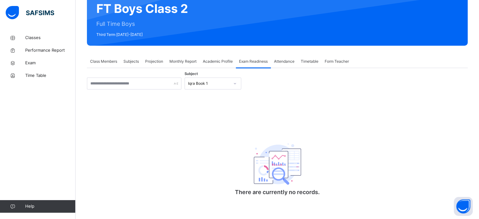
click at [221, 60] on span "Academic Profile" at bounding box center [218, 62] width 30 height 6
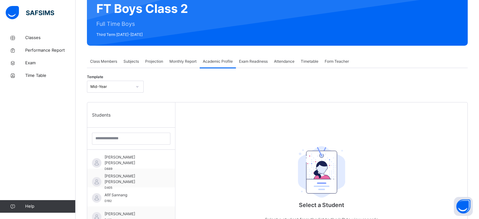
click at [177, 58] on div "Monthly Report" at bounding box center [182, 61] width 33 height 13
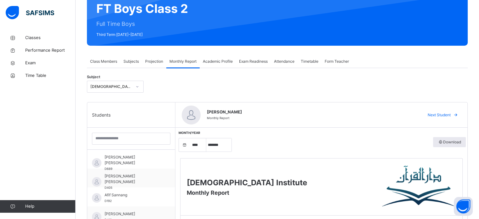
click at [208, 114] on span "[PERSON_NAME]" at bounding box center [311, 112] width 209 height 6
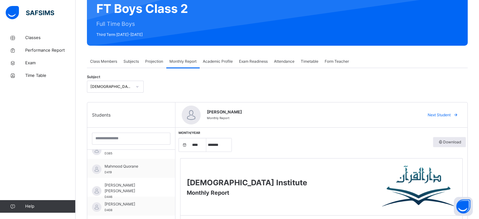
scroll to position [125, 0]
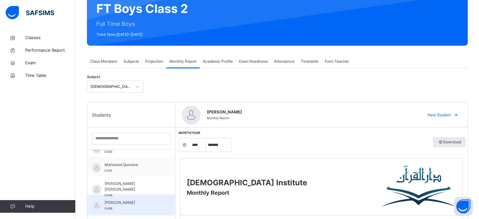
click at [126, 195] on div "[PERSON_NAME] D408" at bounding box center [131, 204] width 88 height 19
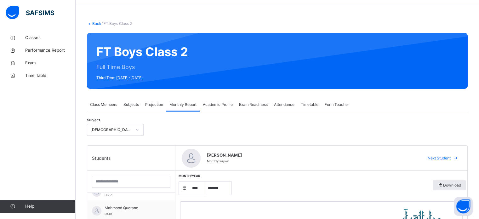
scroll to position [4, 0]
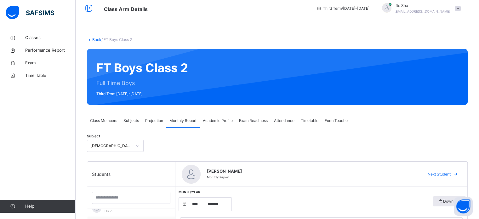
click at [0, 170] on div "Classes Performance Report Exam Time Table Help" at bounding box center [38, 122] width 76 height 194
click at [458, 13] on div "Ifte Sha [EMAIL_ADDRESS][DOMAIN_NAME]" at bounding box center [419, 8] width 88 height 11
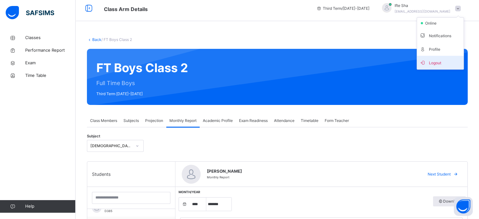
click at [435, 63] on span "Logout" at bounding box center [440, 62] width 42 height 8
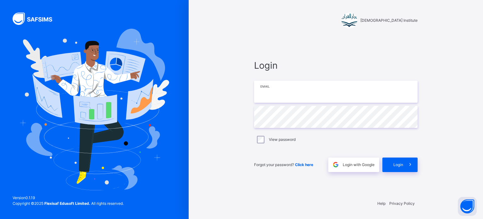
type input "**********"
click at [478, 98] on div "**********" at bounding box center [336, 109] width 295 height 219
click at [478, 95] on div "**********" at bounding box center [336, 109] width 295 height 219
